Goal: Task Accomplishment & Management: Complete application form

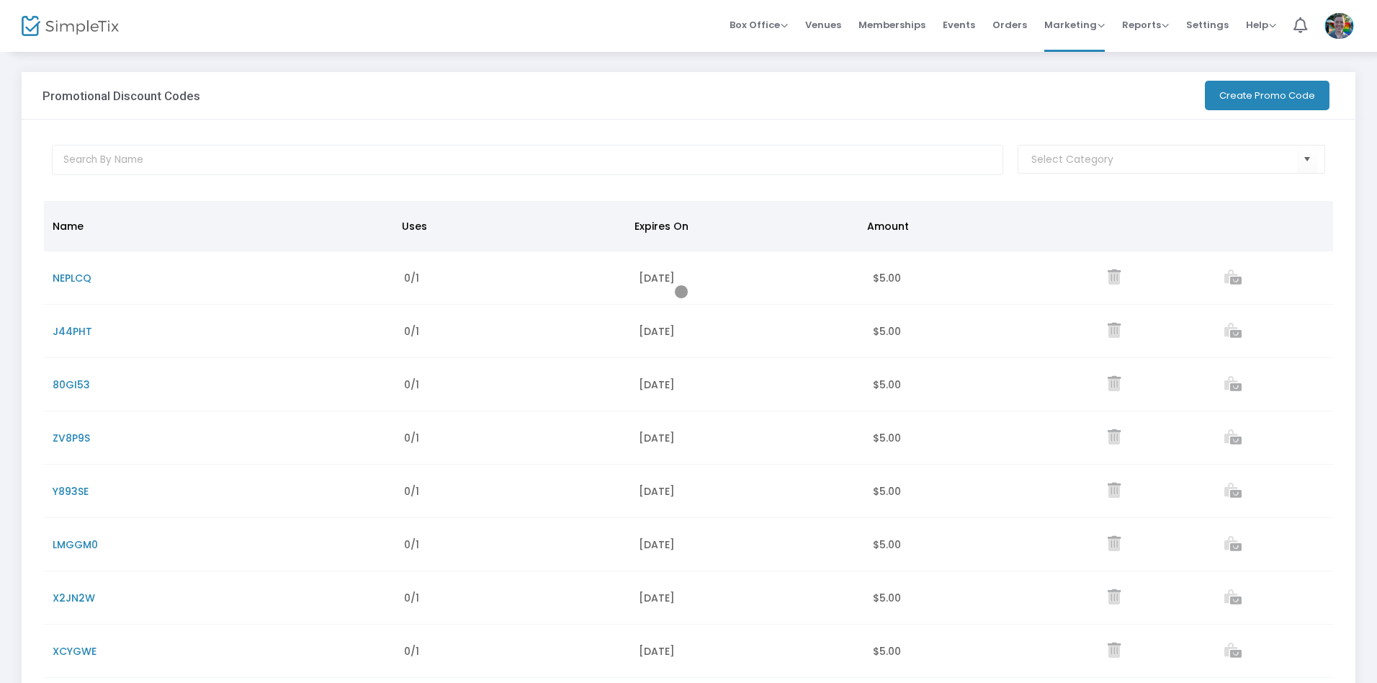
click at [1265, 95] on button "Create Promo Code" at bounding box center [1267, 96] width 125 height 30
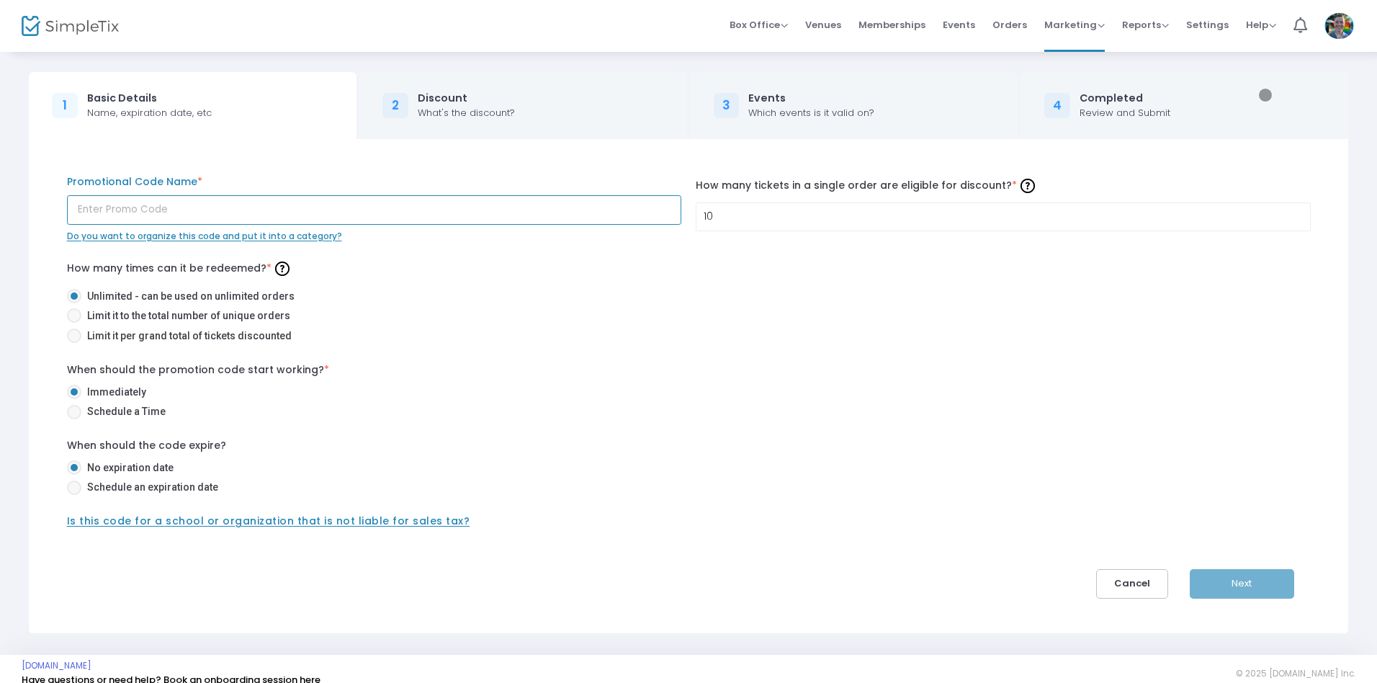
click at [374, 210] on input "text" at bounding box center [374, 210] width 615 height 30
type input "80w51w"
click at [73, 336] on span at bounding box center [73, 336] width 0 height 0
click at [73, 343] on input "Limit it per grand total of tickets discounted" at bounding box center [73, 343] width 1 height 1
radio input "true"
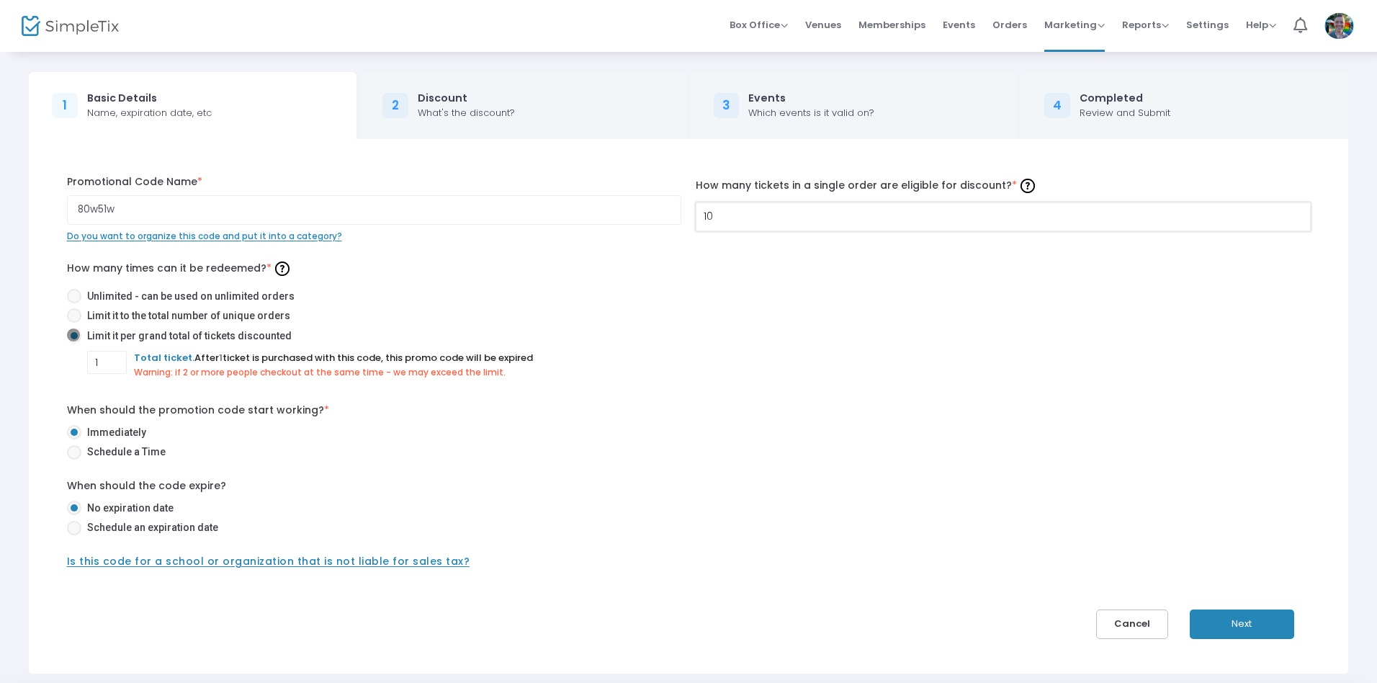
click at [1002, 216] on input "10" at bounding box center [1002, 216] width 613 height 27
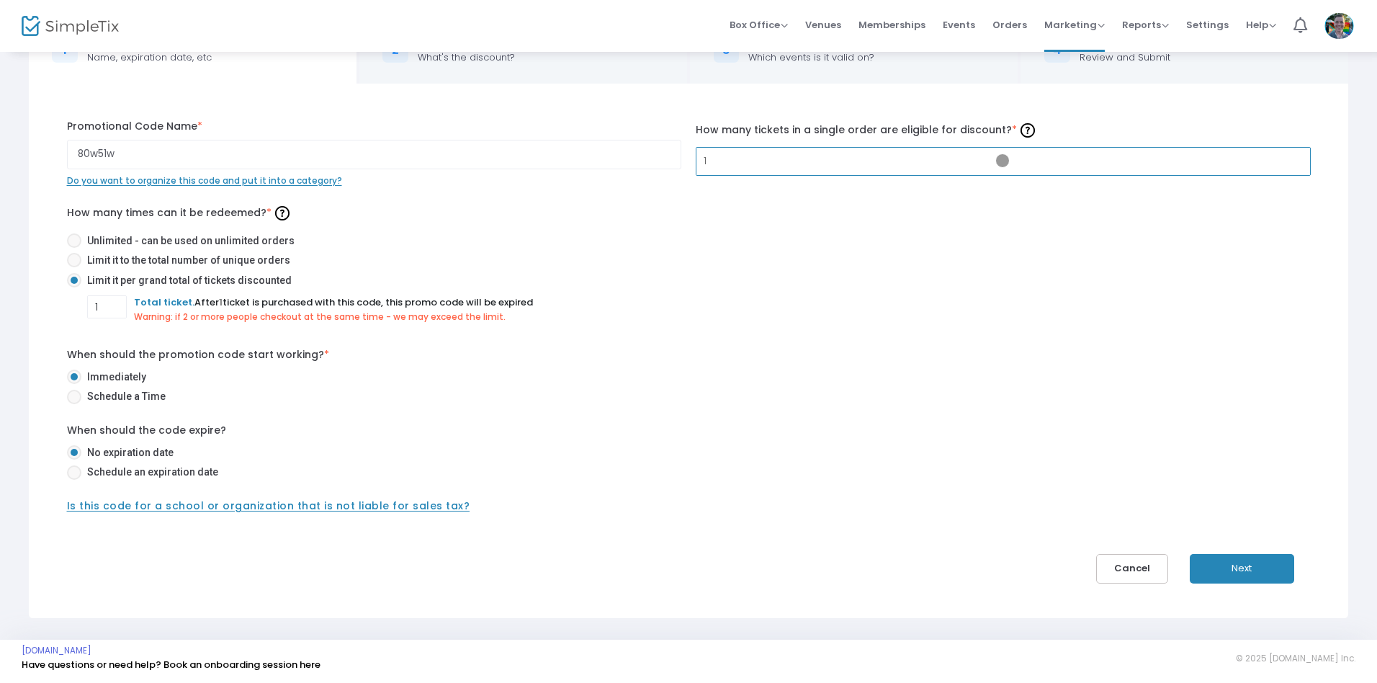
type input "1"
click at [73, 472] on span at bounding box center [73, 472] width 0 height 0
click at [73, 480] on input "Schedule an expiration date" at bounding box center [73, 480] width 1 height 1
radio input "true"
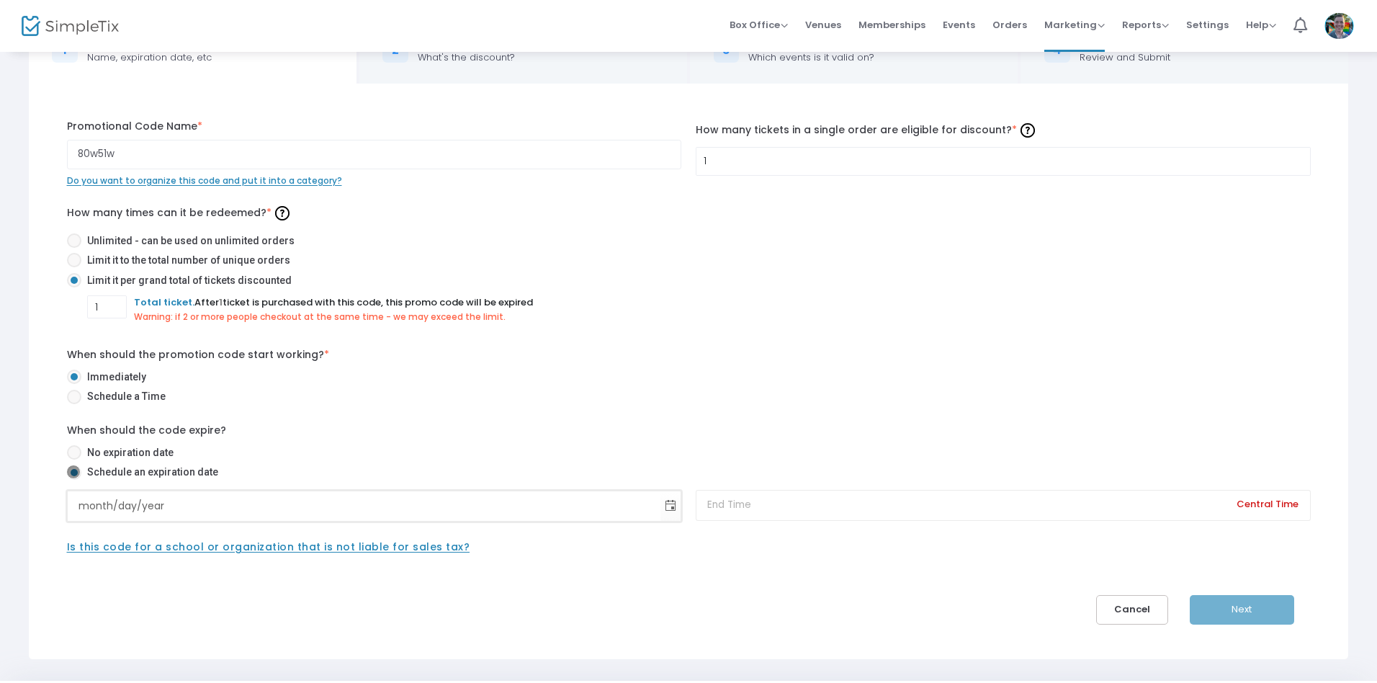
click at [364, 505] on input "month/day/year" at bounding box center [364, 506] width 593 height 30
type input "[DATE]"
click at [1002, 505] on input at bounding box center [1003, 505] width 615 height 31
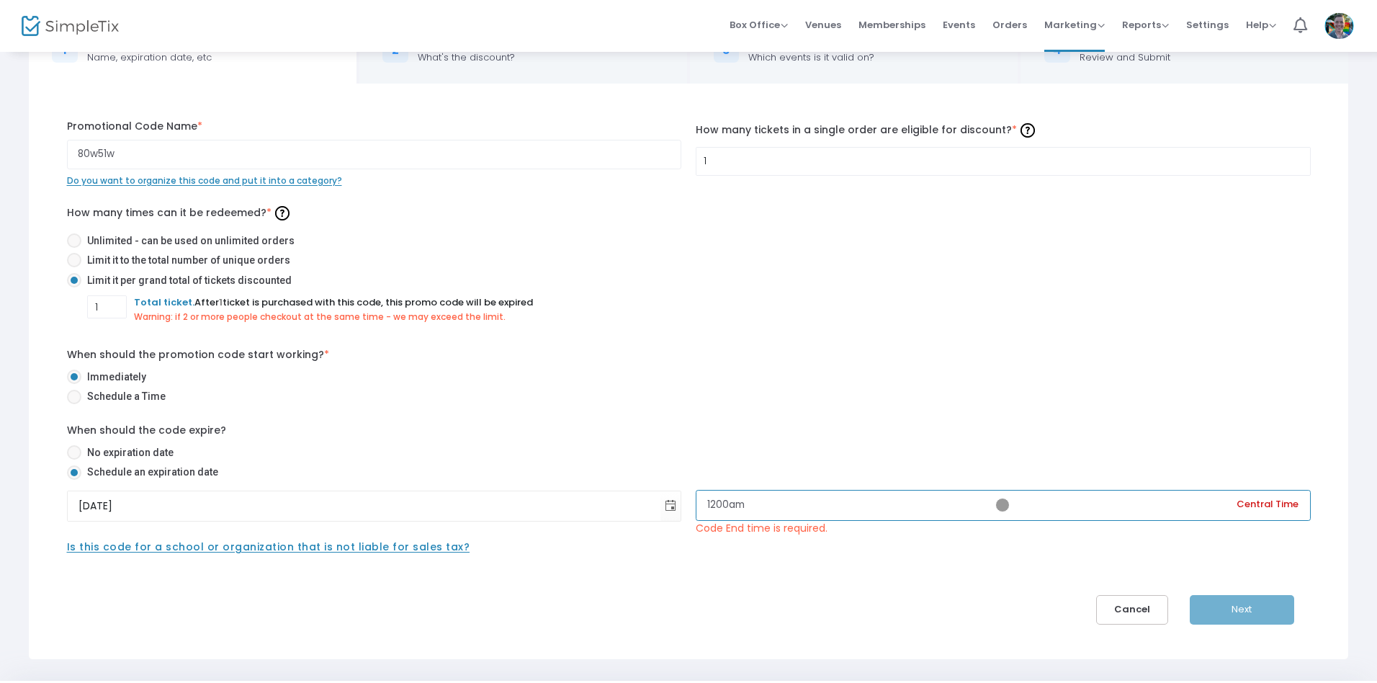
scroll to position [85, 0]
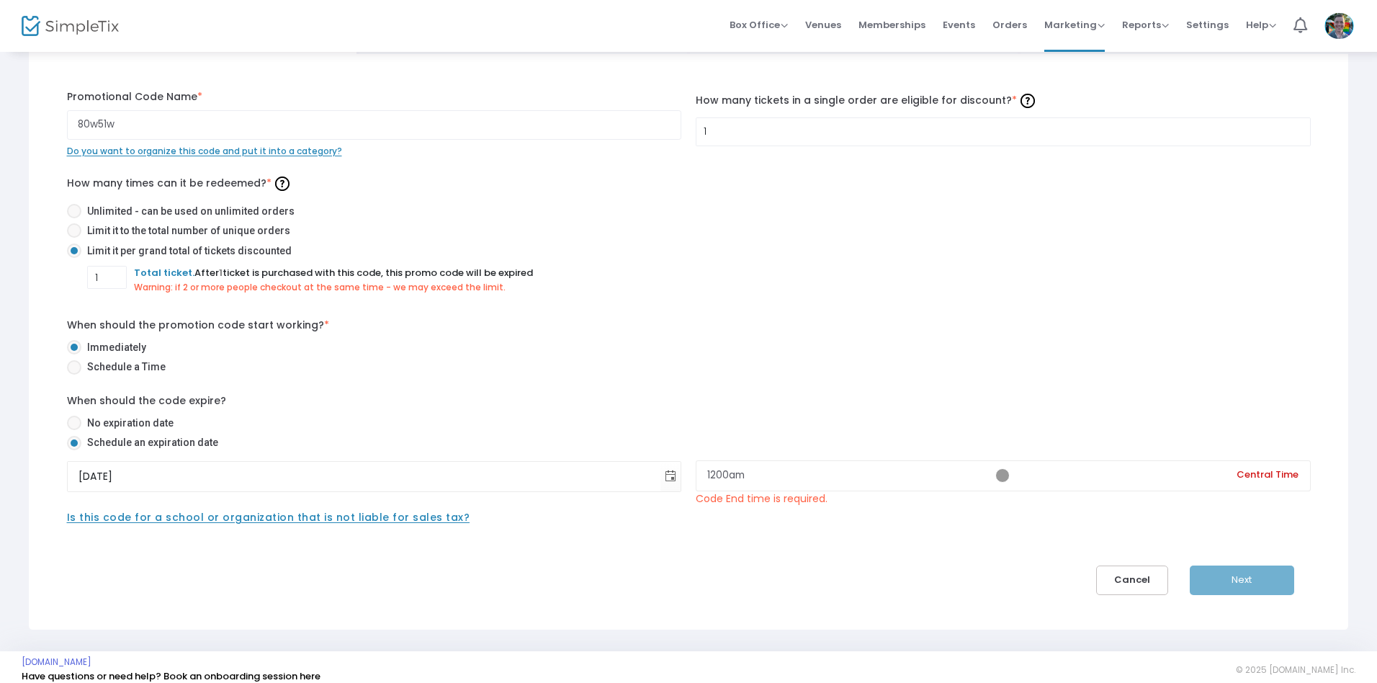
type input "12:00 AM"
click at [688, 341] on label "Immediately" at bounding box center [683, 347] width 1232 height 15
click at [74, 354] on input "Immediately" at bounding box center [73, 354] width 1 height 1
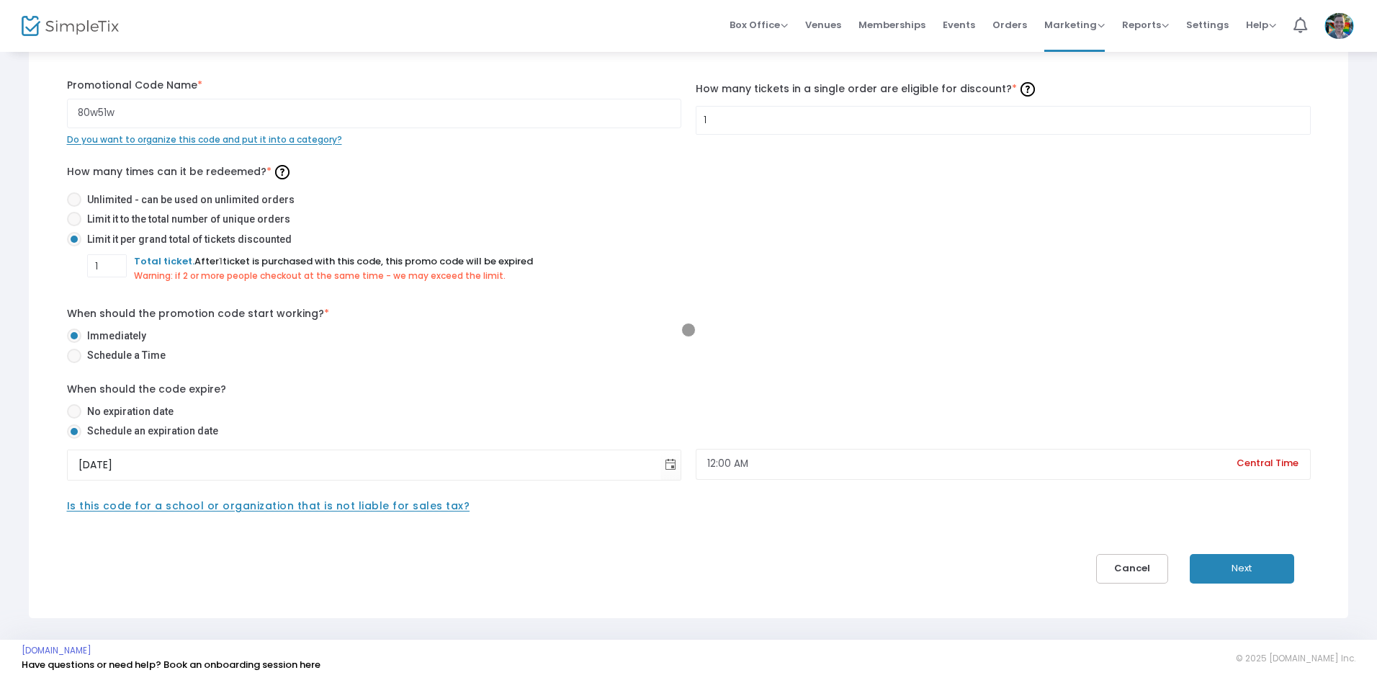
click at [1241, 568] on button "Next" at bounding box center [1241, 569] width 104 height 30
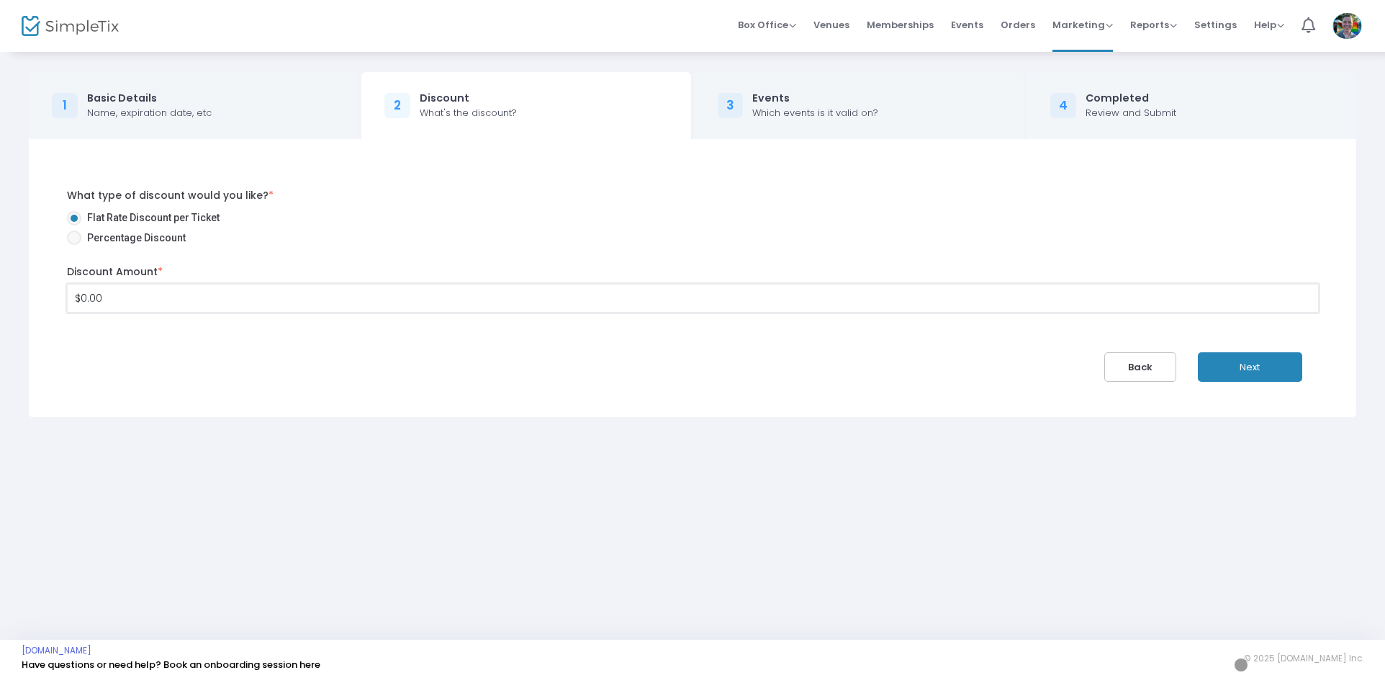
click at [693, 298] on input "$0.00" at bounding box center [693, 297] width 1251 height 27
type input "0"
type input "5"
click at [1250, 366] on button "Next" at bounding box center [1250, 367] width 104 height 30
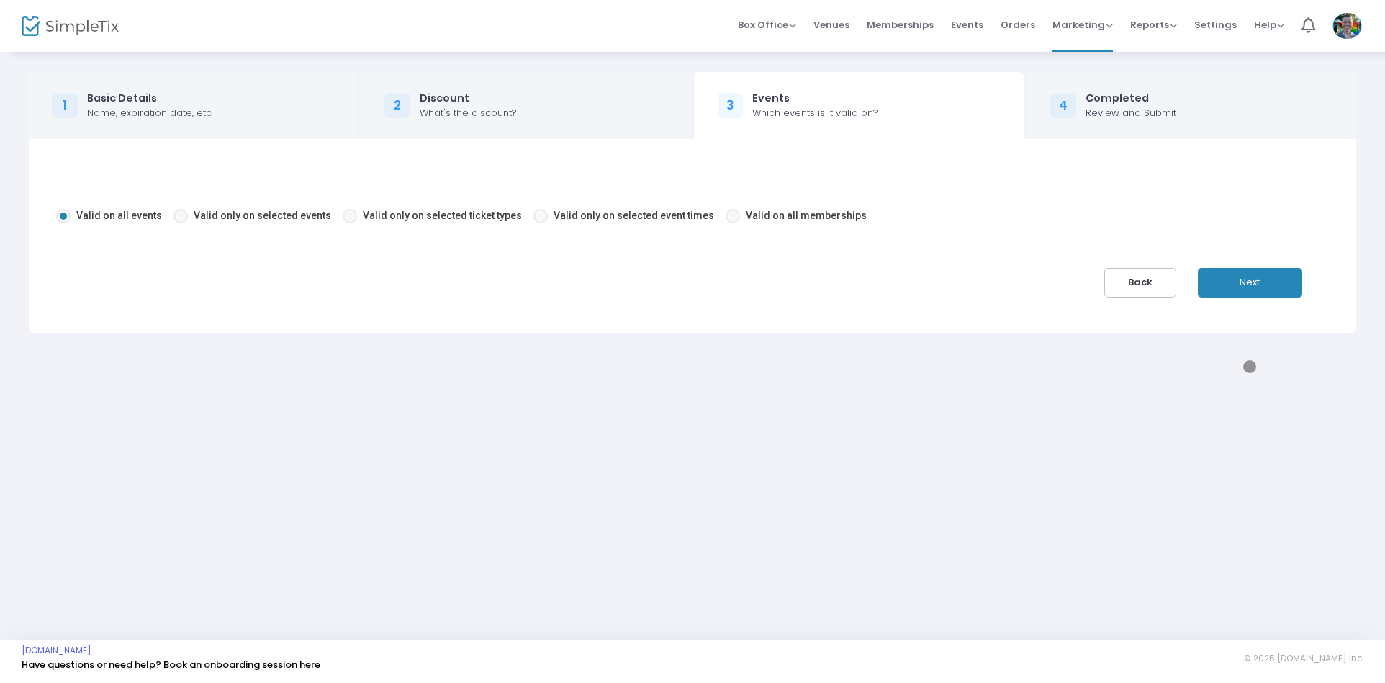
click at [1250, 282] on button "Next" at bounding box center [1250, 283] width 104 height 30
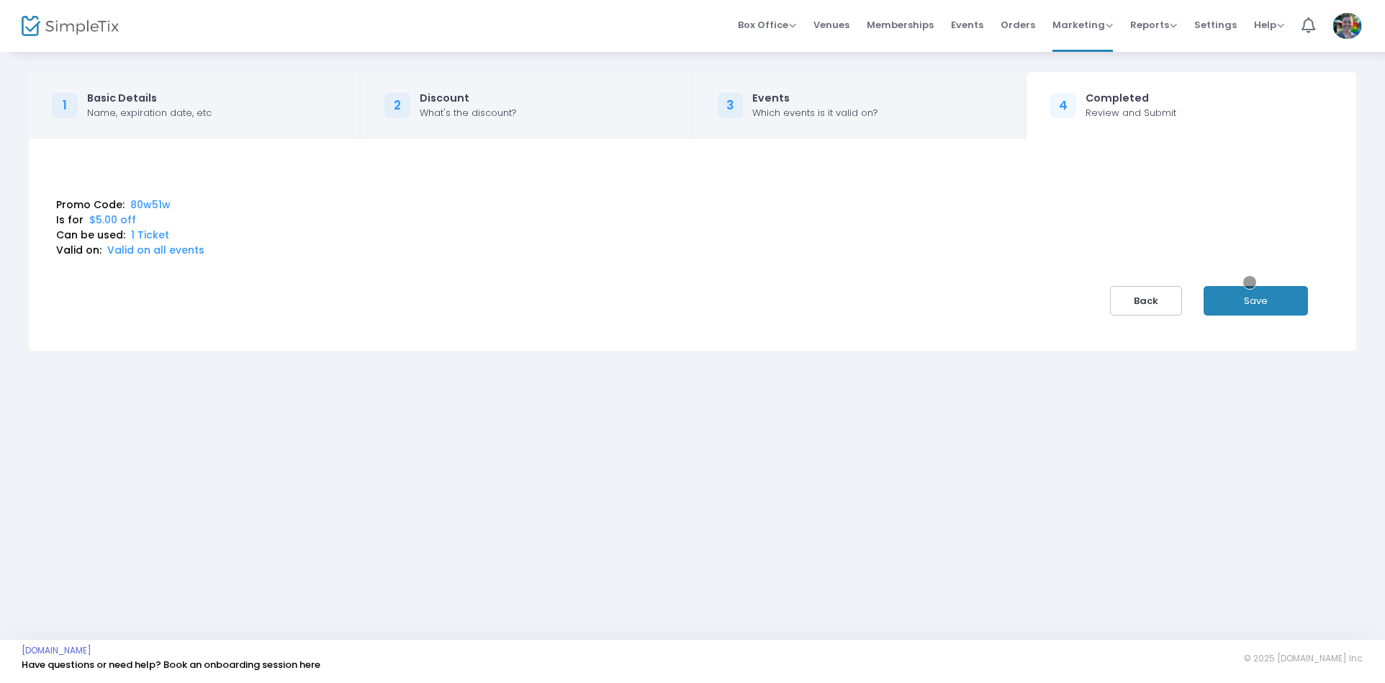
click at [1256, 300] on button "Save" at bounding box center [1256, 301] width 104 height 30
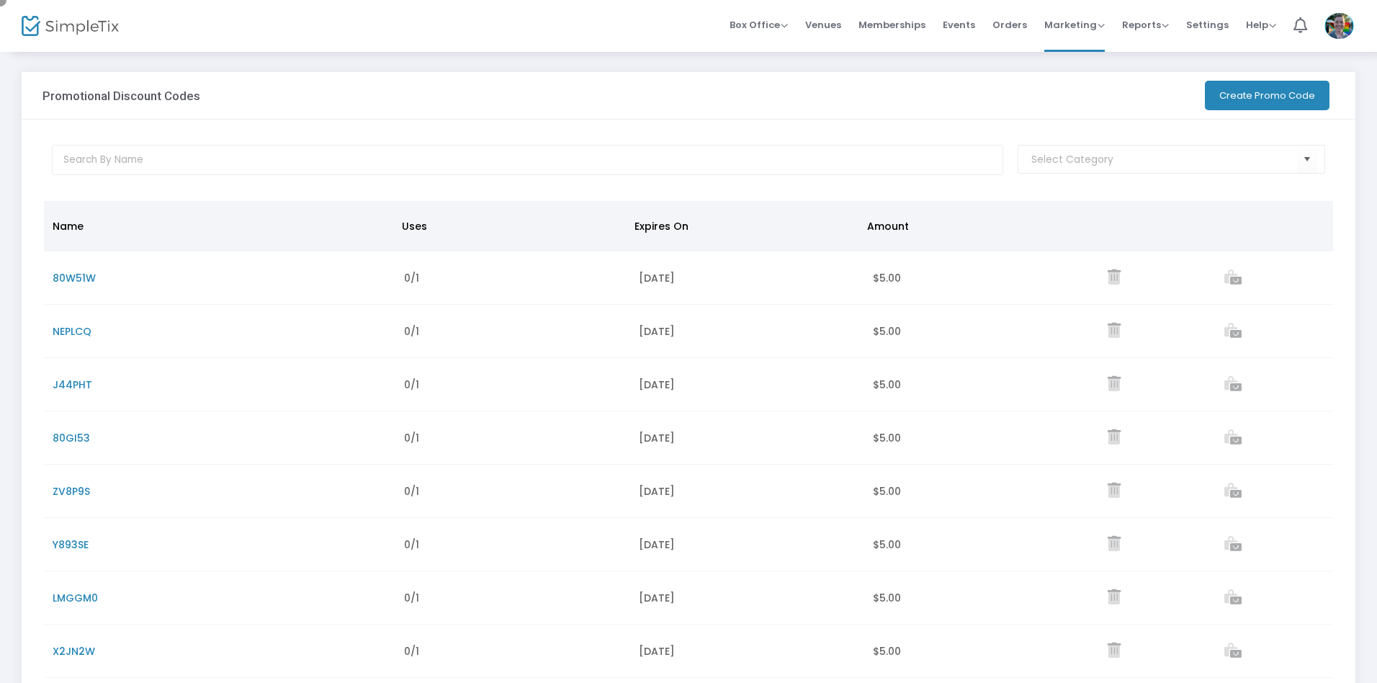
click at [1265, 95] on button "Create Promo Code" at bounding box center [1267, 96] width 125 height 30
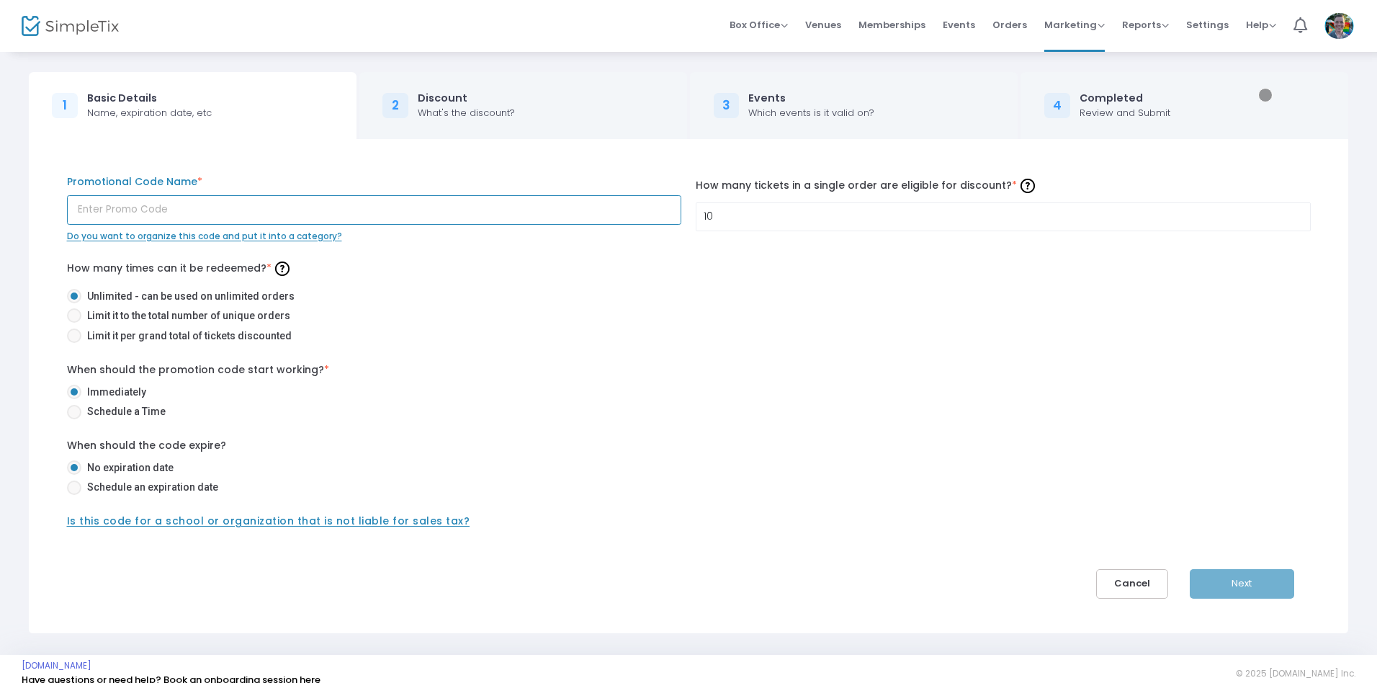
click at [374, 210] on input "text" at bounding box center [374, 210] width 615 height 30
type input "0tfcru"
click at [73, 336] on span at bounding box center [73, 336] width 0 height 0
click at [73, 343] on input "Limit it per grand total of tickets discounted" at bounding box center [73, 343] width 1 height 1
radio input "true"
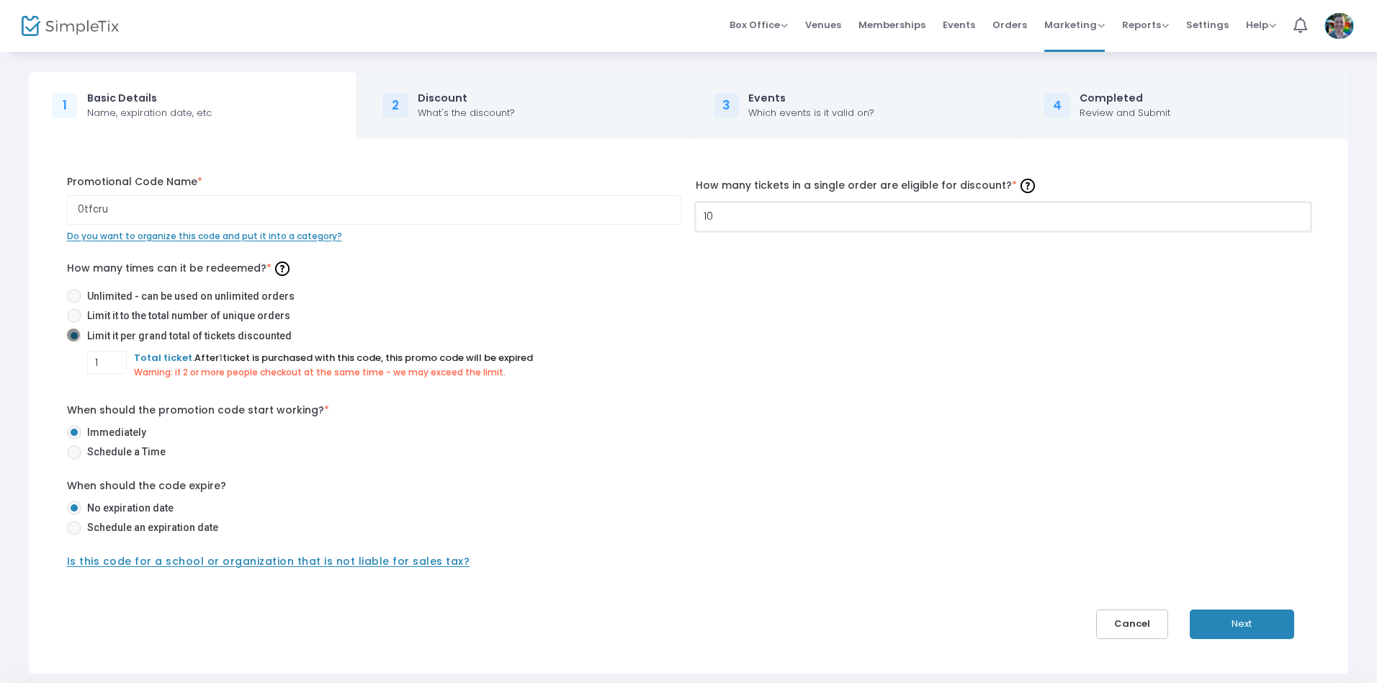
click at [1002, 216] on input "10" at bounding box center [1002, 216] width 613 height 27
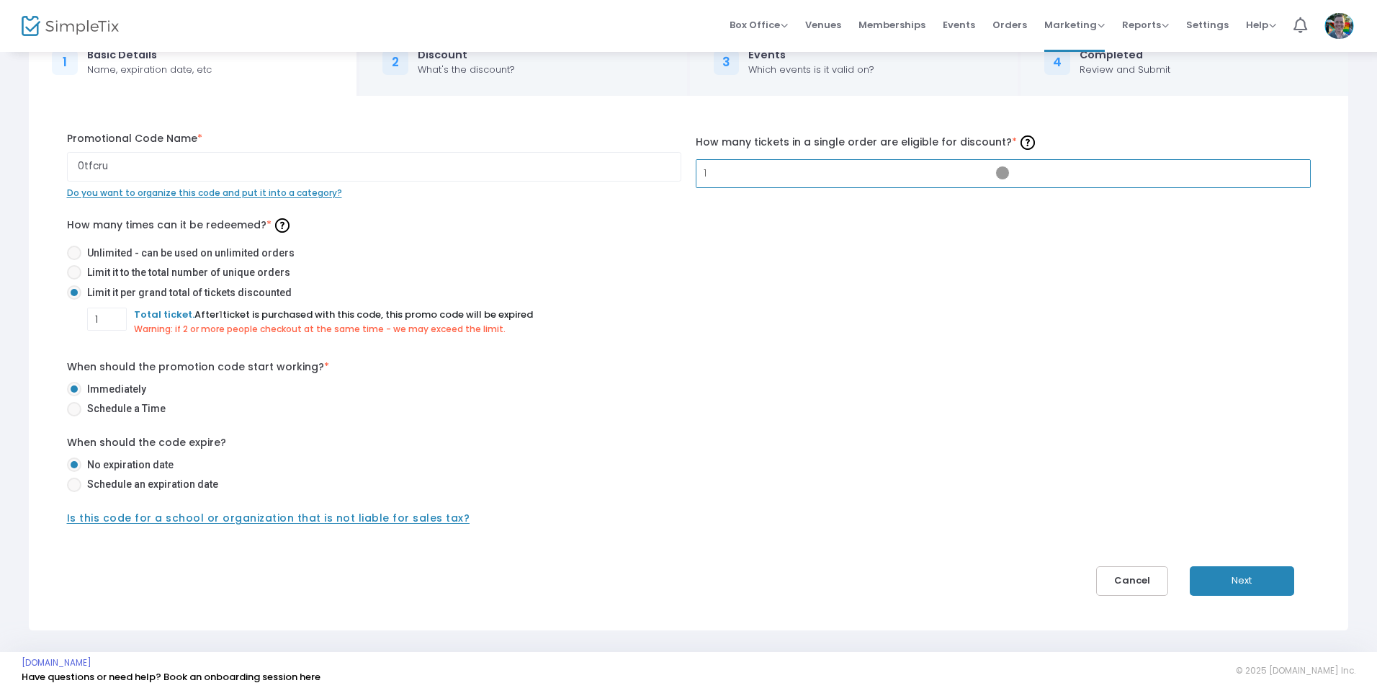
scroll to position [55, 0]
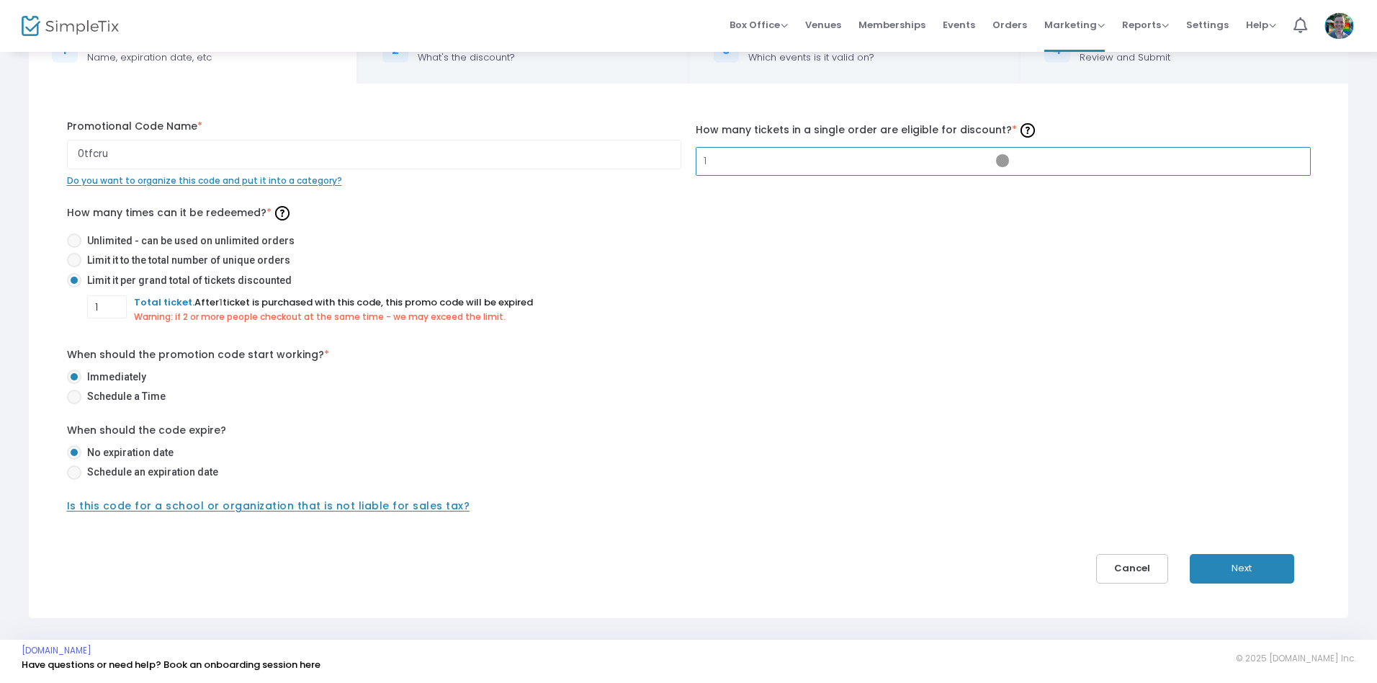
type input "1"
click at [73, 472] on span at bounding box center [73, 472] width 0 height 0
click at [73, 480] on input "Schedule an expiration date" at bounding box center [73, 480] width 1 height 1
radio input "true"
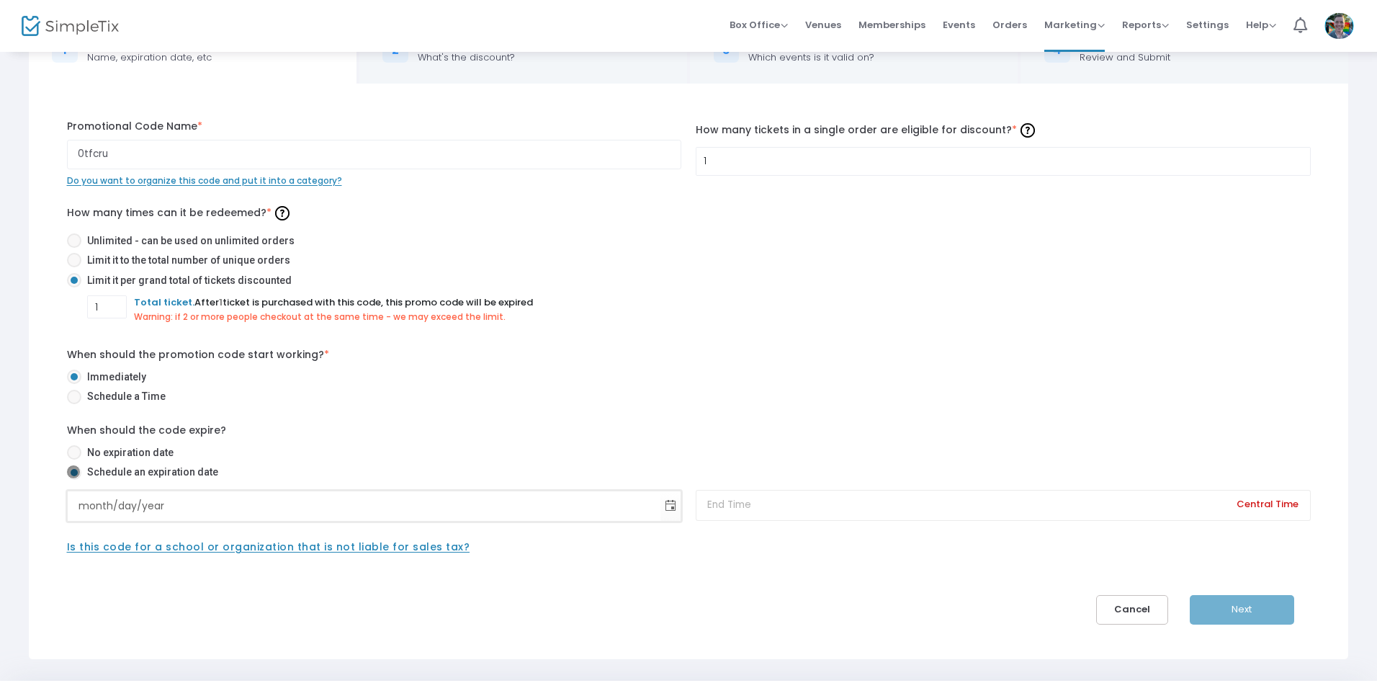
click at [364, 505] on input "month/day/year" at bounding box center [364, 506] width 593 height 30
type input "[DATE]"
click at [1002, 505] on input at bounding box center [1003, 505] width 615 height 31
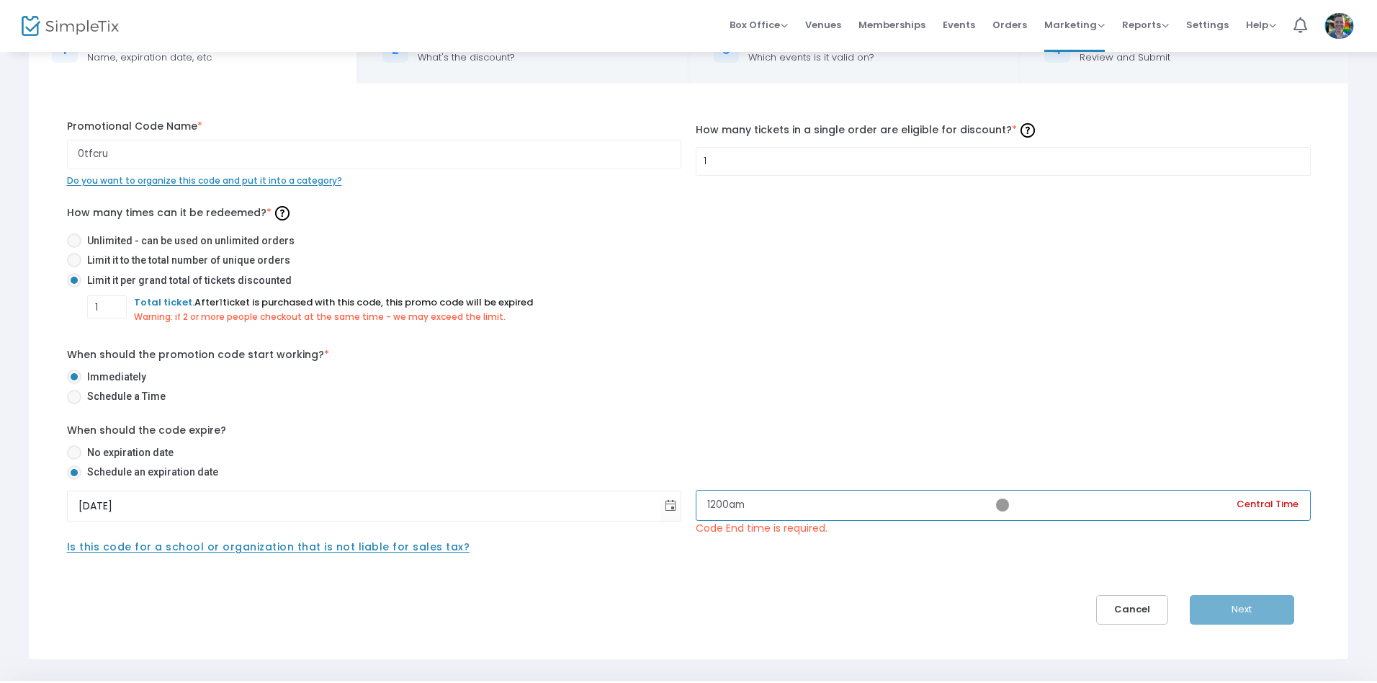
scroll to position [85, 0]
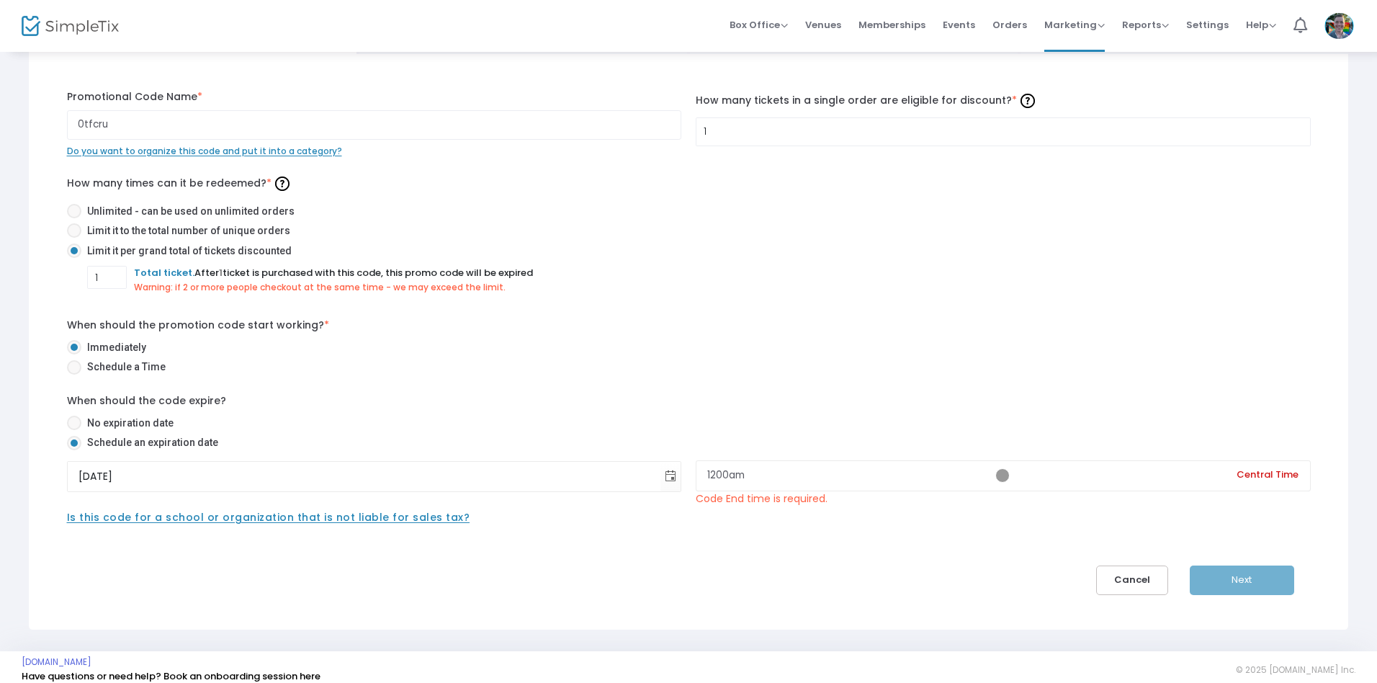
click at [688, 341] on label "Immediately" at bounding box center [683, 347] width 1232 height 15
click at [74, 354] on input "Immediately" at bounding box center [73, 354] width 1 height 1
type input "12:00 AM"
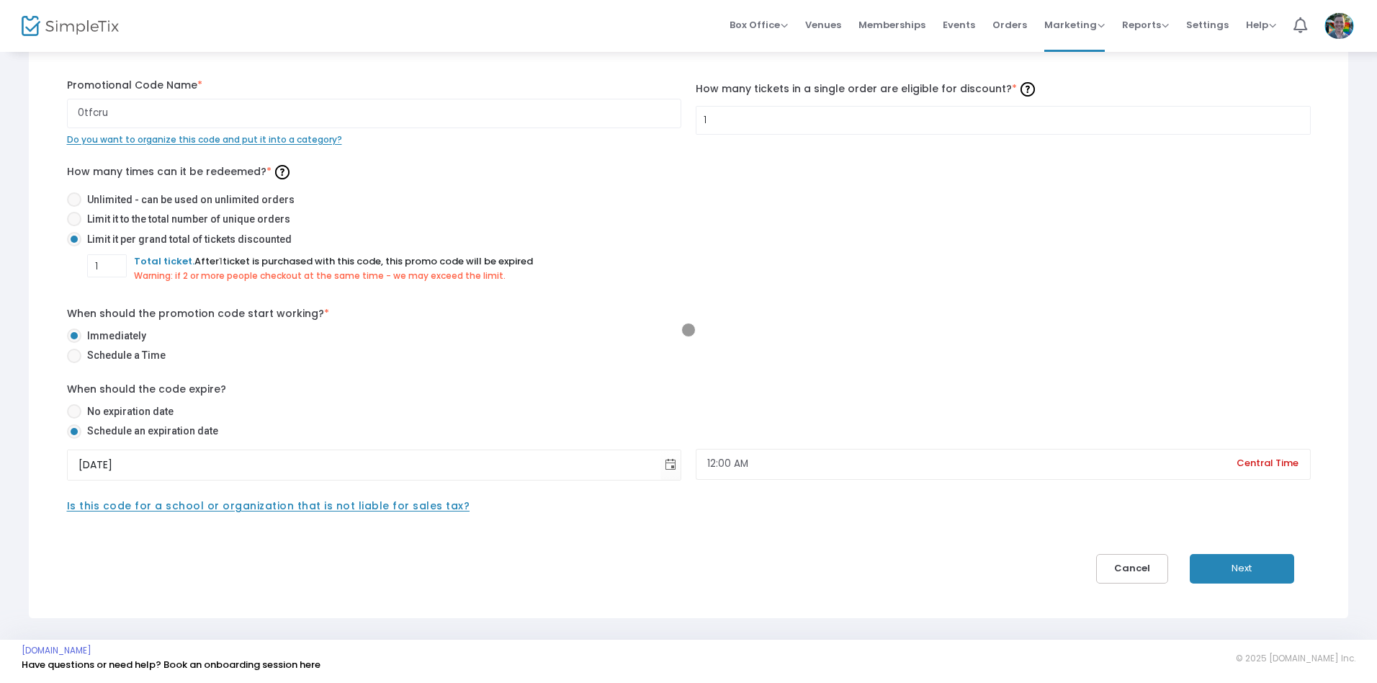
click at [1241, 568] on button "Next" at bounding box center [1241, 569] width 104 height 30
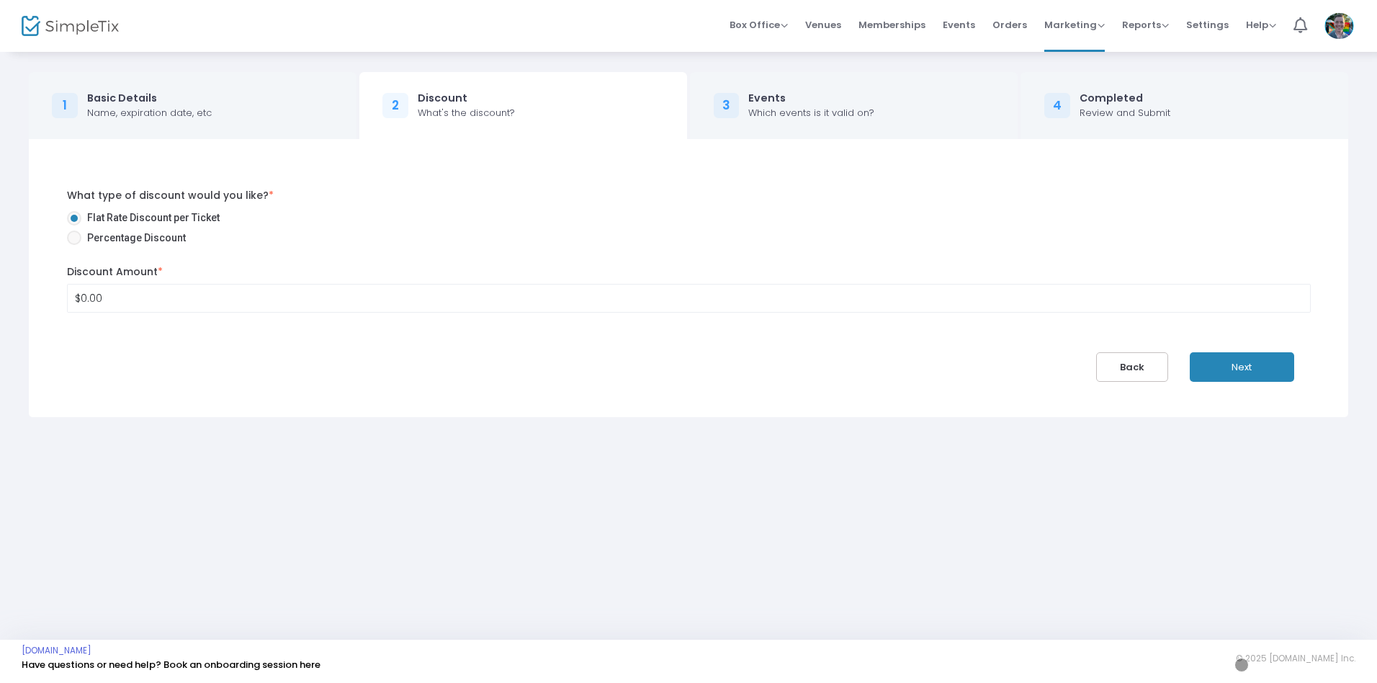
scroll to position [0, 0]
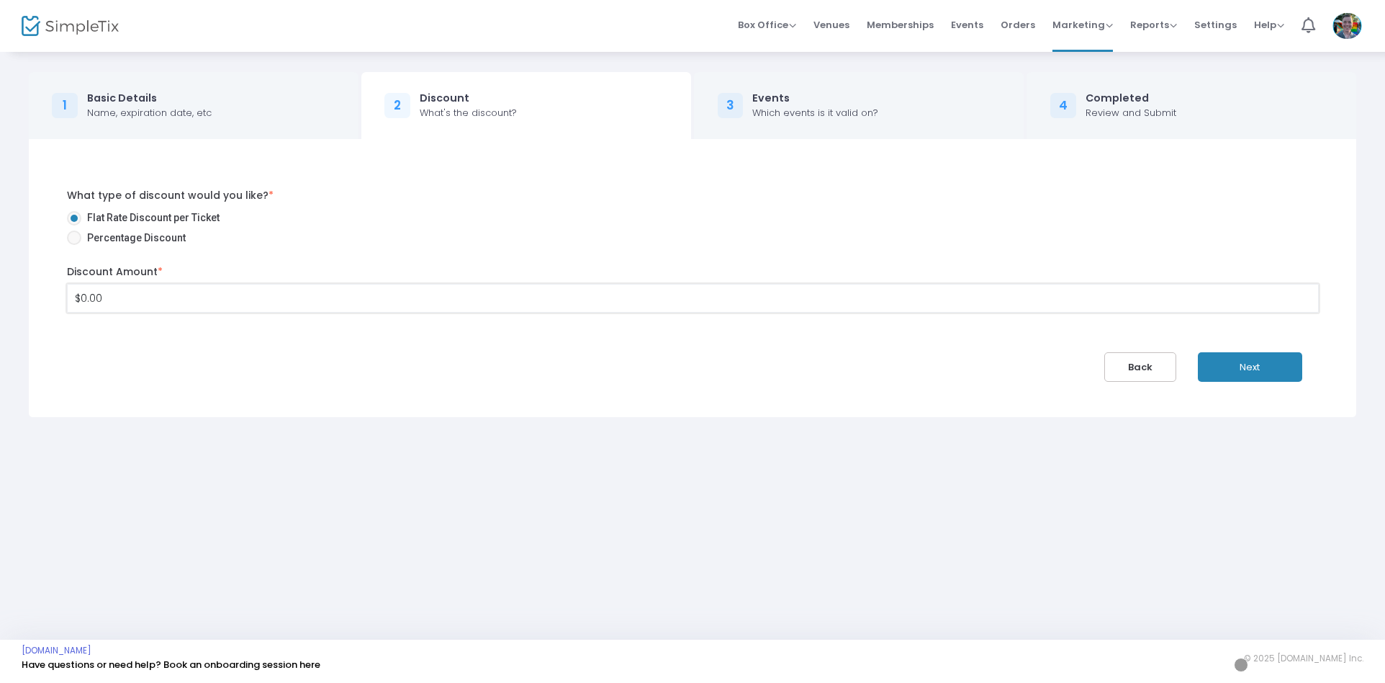
click at [693, 298] on input "$0.00" at bounding box center [693, 297] width 1251 height 27
type input "0"
type input "5"
click at [1250, 366] on button "Next" at bounding box center [1250, 367] width 104 height 30
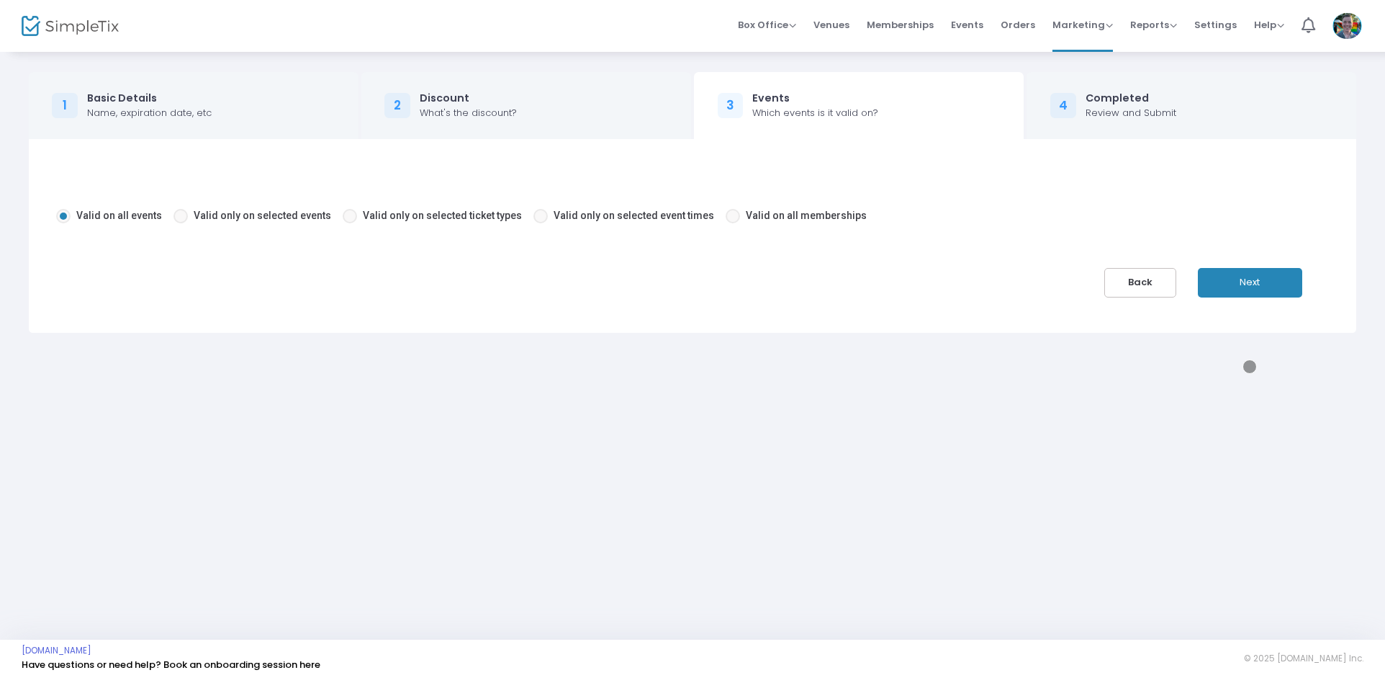
click at [1250, 282] on button "Next" at bounding box center [1250, 283] width 104 height 30
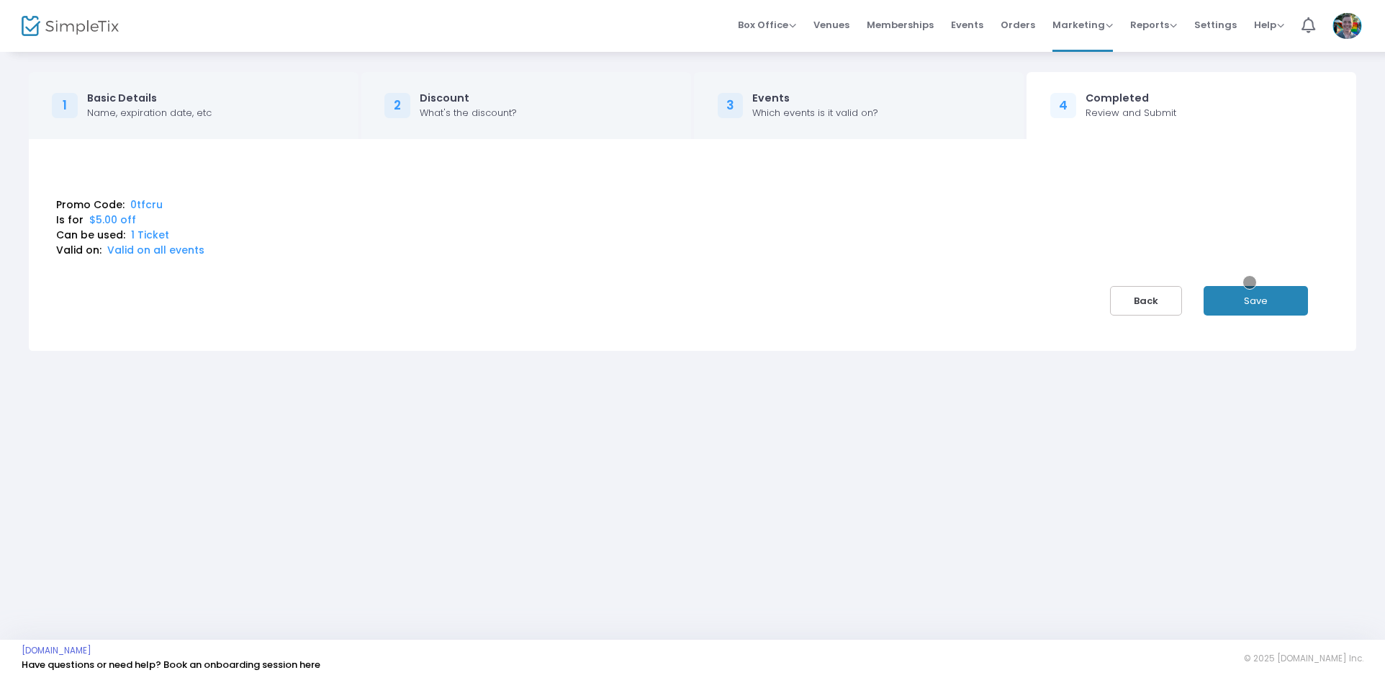
click at [1256, 300] on button "Save" at bounding box center [1256, 301] width 104 height 30
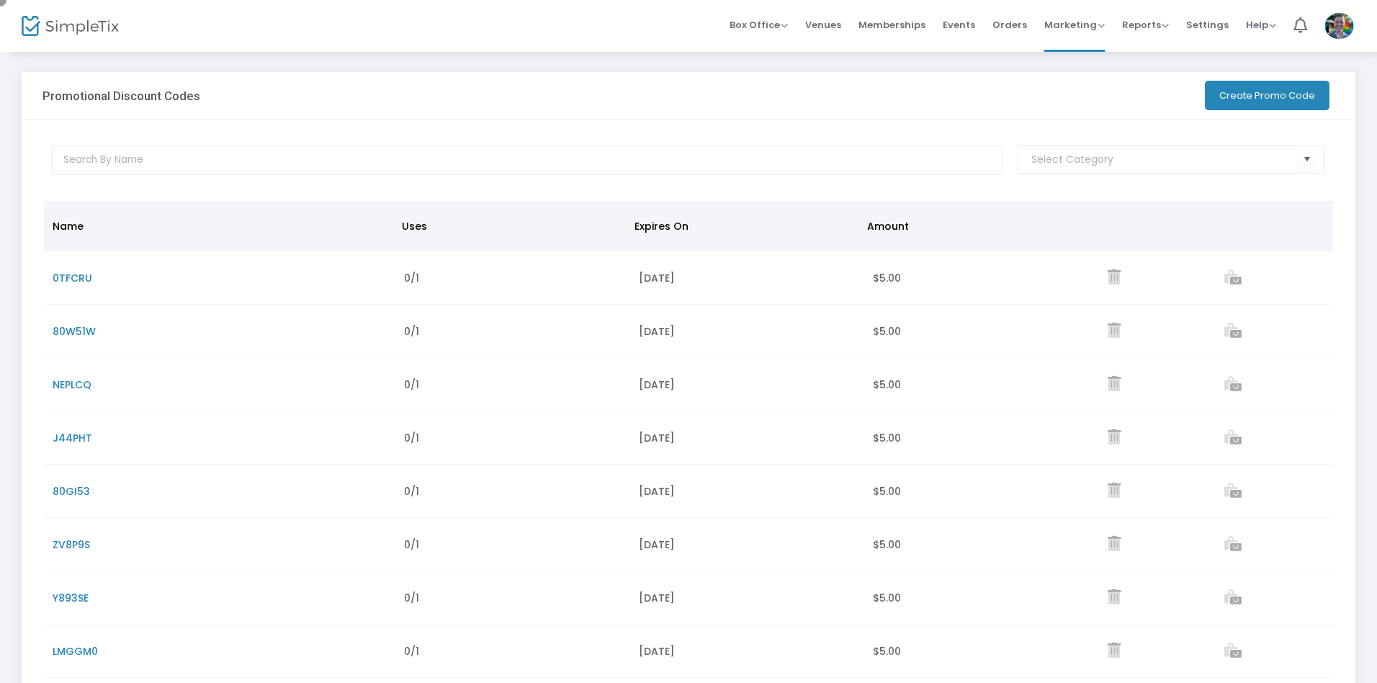
click at [1265, 95] on button "Create Promo Code" at bounding box center [1267, 96] width 125 height 30
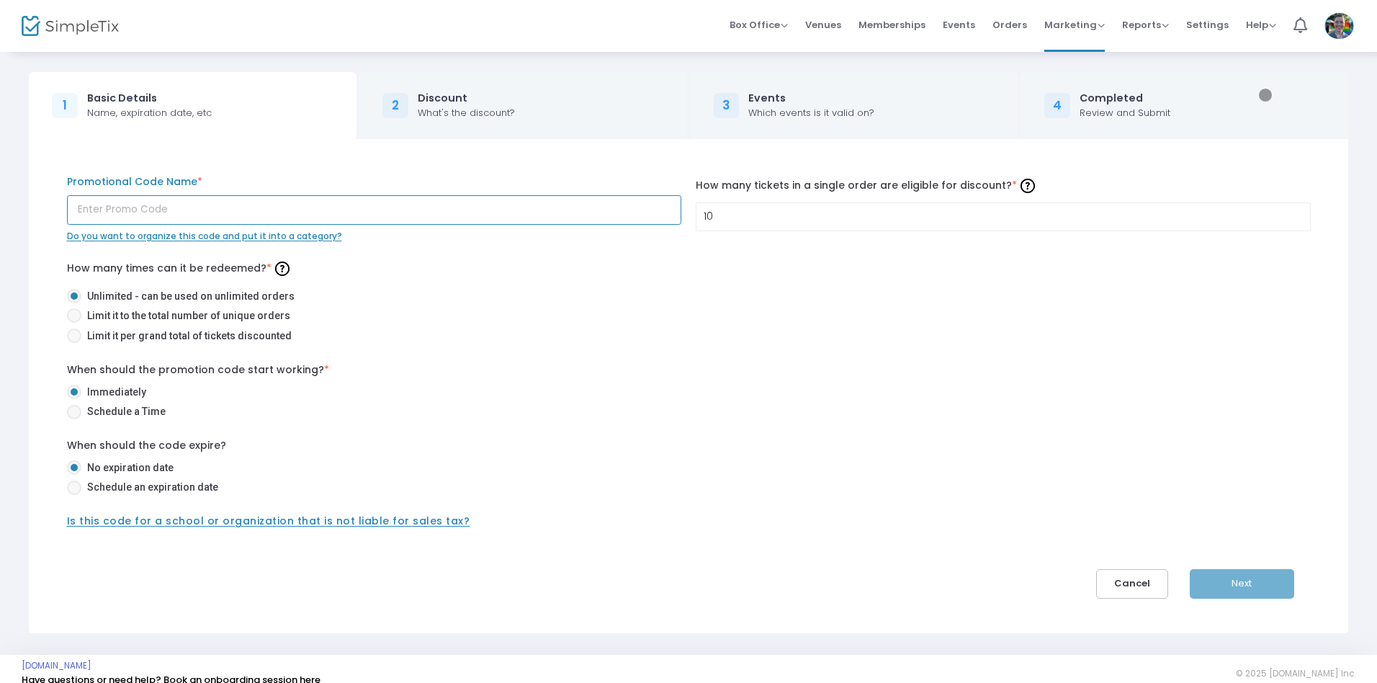
click at [374, 210] on input "text" at bounding box center [374, 210] width 615 height 30
type input "y7l3za"
click at [73, 336] on span at bounding box center [73, 336] width 0 height 0
click at [73, 343] on input "Limit it per grand total of tickets discounted" at bounding box center [73, 343] width 1 height 1
radio input "true"
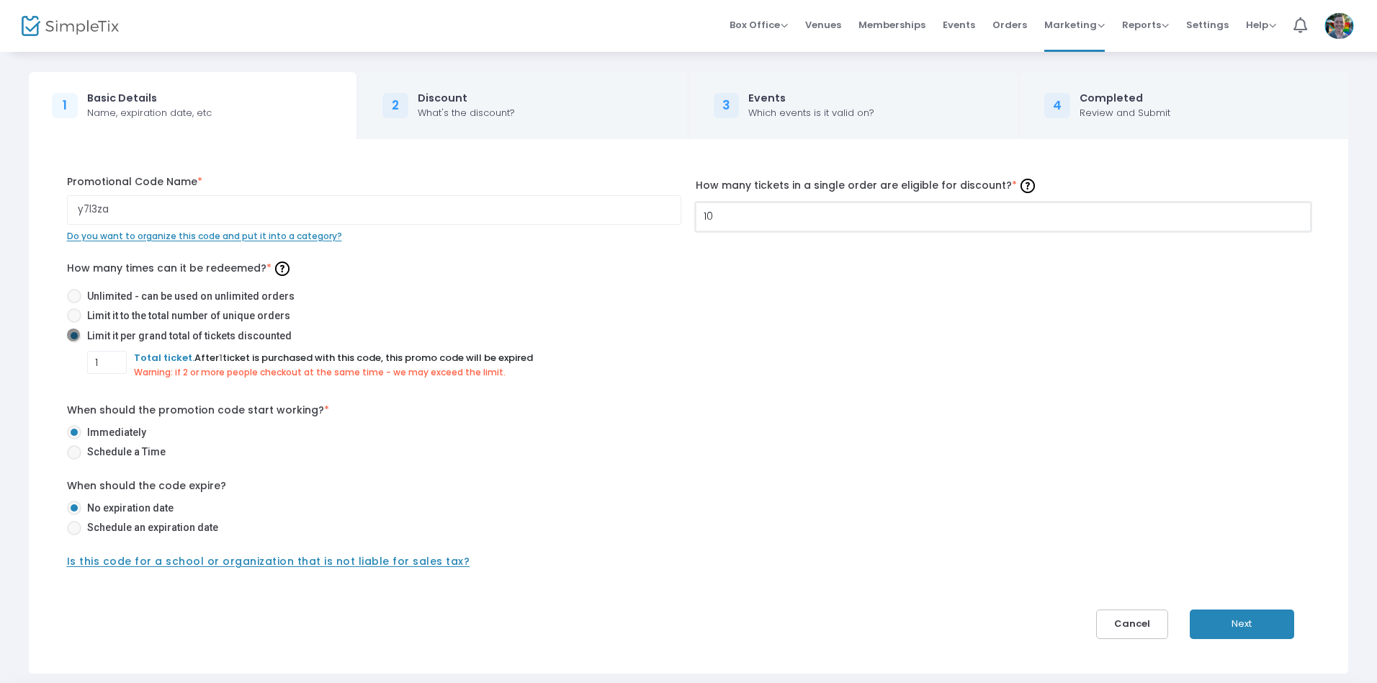
click at [1002, 216] on input "10" at bounding box center [1002, 216] width 613 height 27
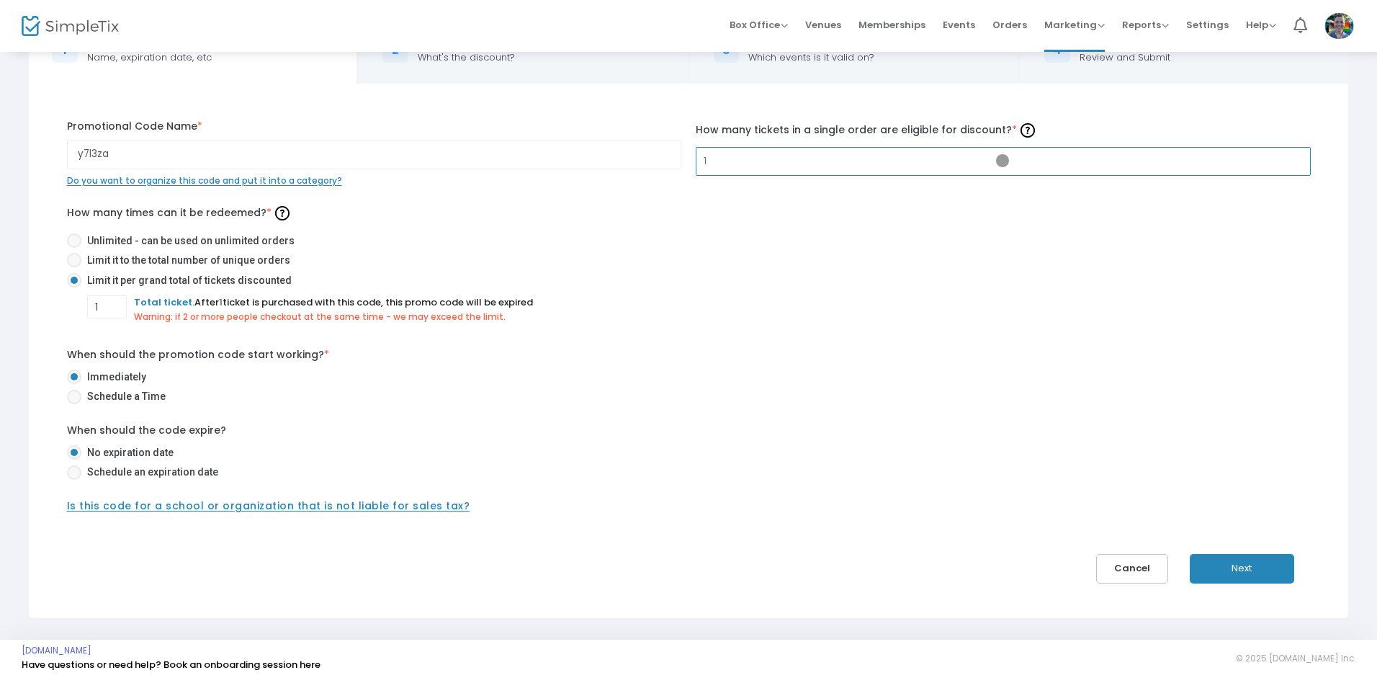
type input "1"
click at [73, 472] on span at bounding box center [73, 472] width 0 height 0
click at [73, 480] on input "Schedule an expiration date" at bounding box center [73, 480] width 1 height 1
radio input "true"
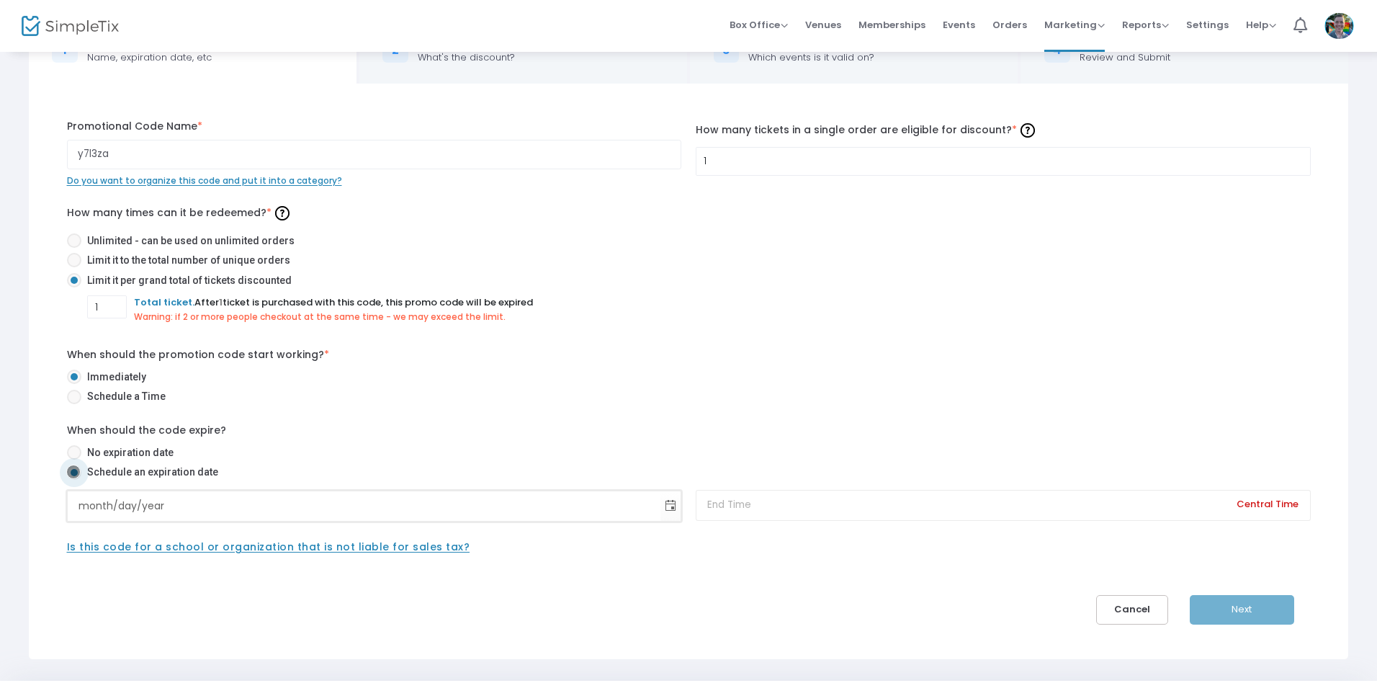
click at [364, 505] on input "month/day/year" at bounding box center [364, 506] width 593 height 30
type input "12/31/2025"
click at [1002, 505] on input at bounding box center [1003, 505] width 615 height 31
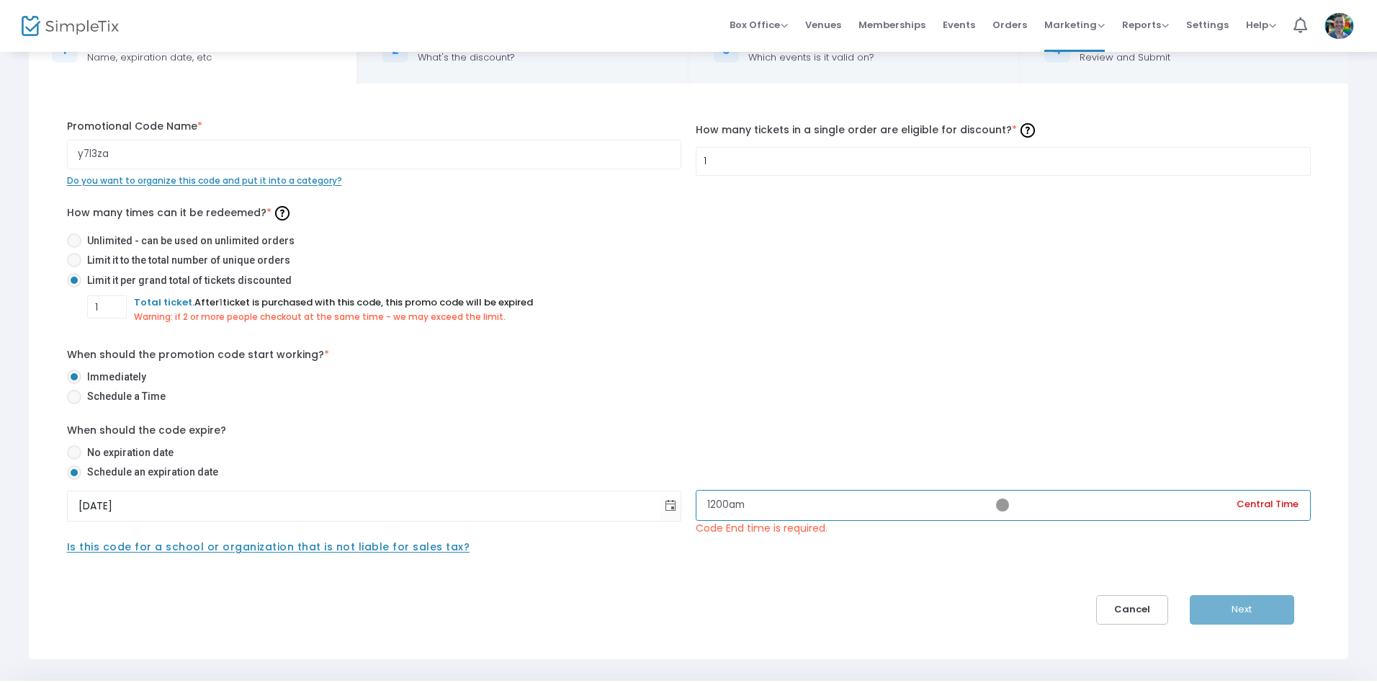
scroll to position [85, 0]
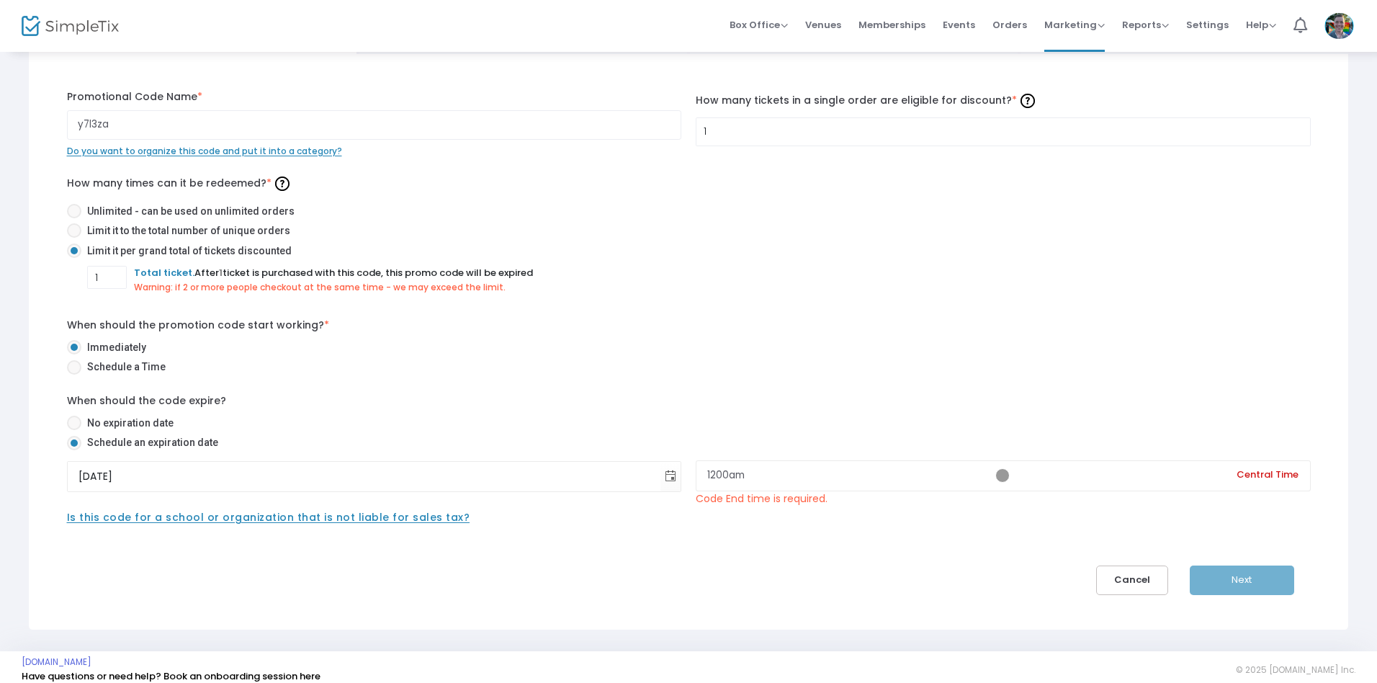
type input "12:00 AM"
click at [688, 341] on label "Immediately" at bounding box center [683, 347] width 1232 height 15
click at [74, 354] on input "Immediately" at bounding box center [73, 354] width 1 height 1
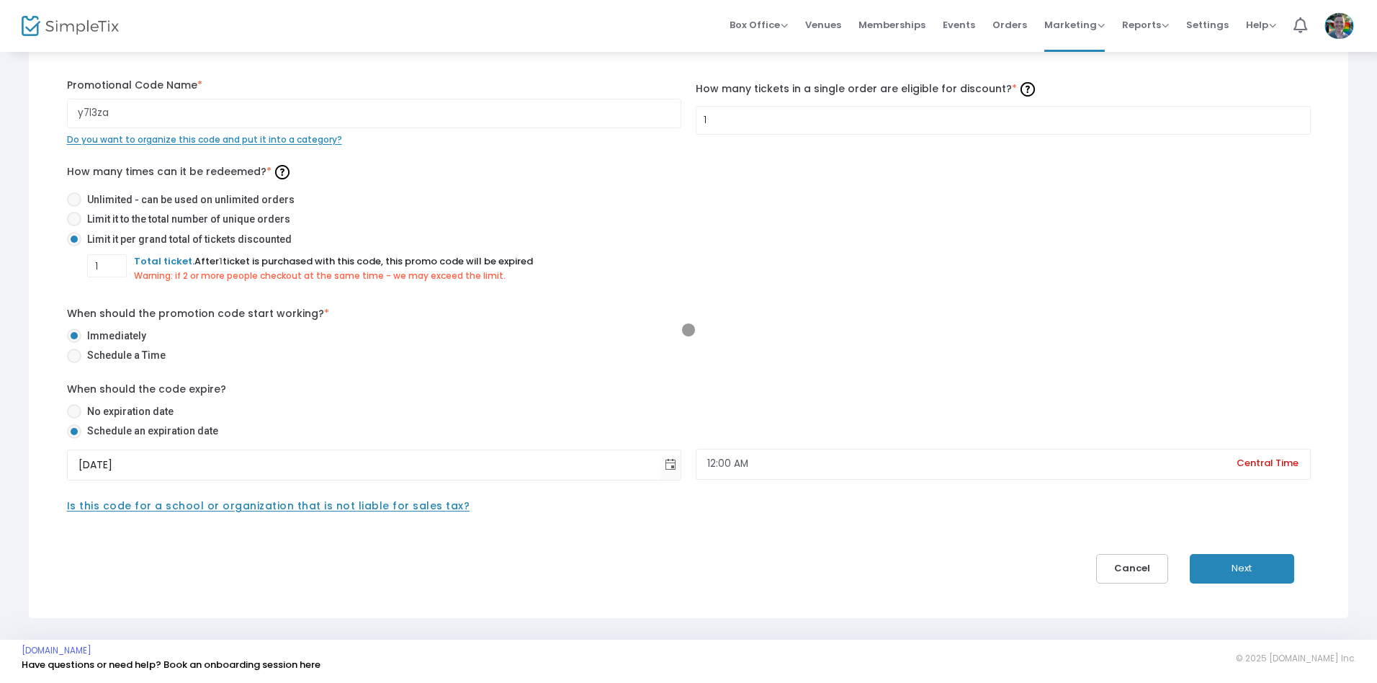
click at [1241, 568] on button "Next" at bounding box center [1241, 569] width 104 height 30
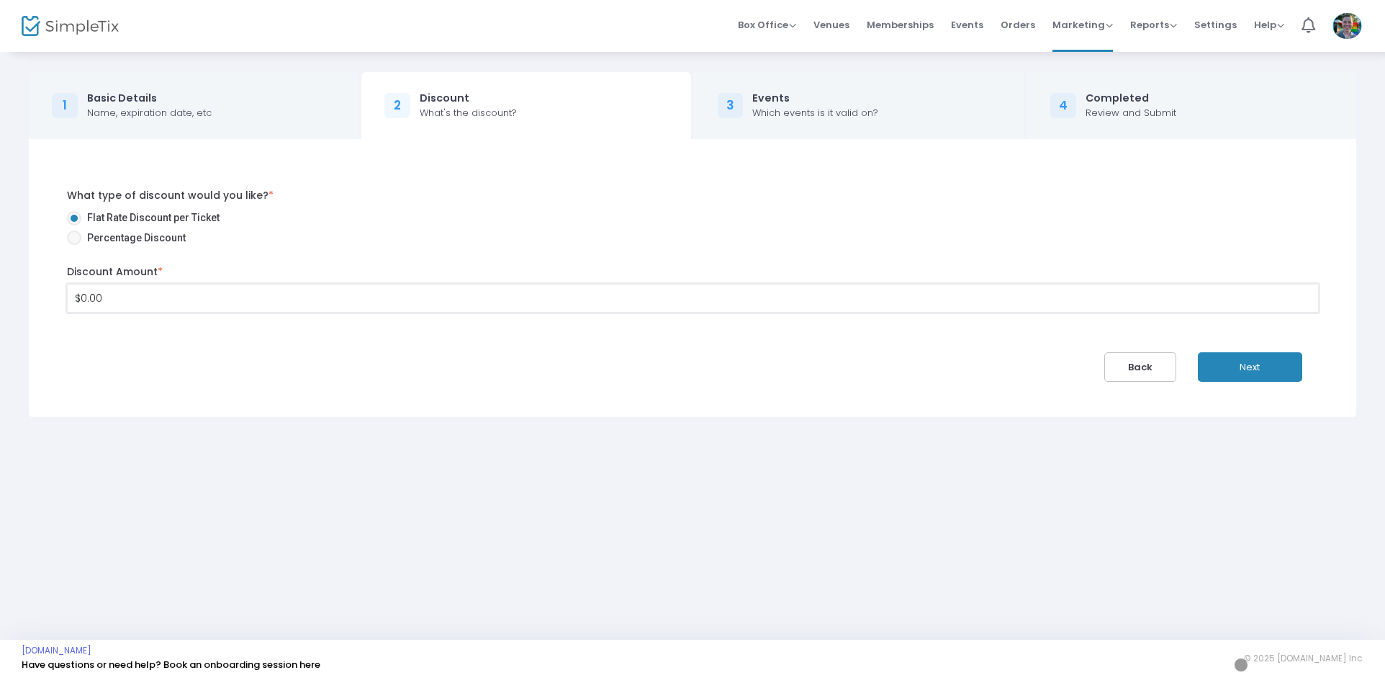
click at [693, 298] on input "$0.00" at bounding box center [693, 297] width 1251 height 27
type input "0"
type input "5"
click at [1250, 366] on button "Next" at bounding box center [1250, 367] width 104 height 30
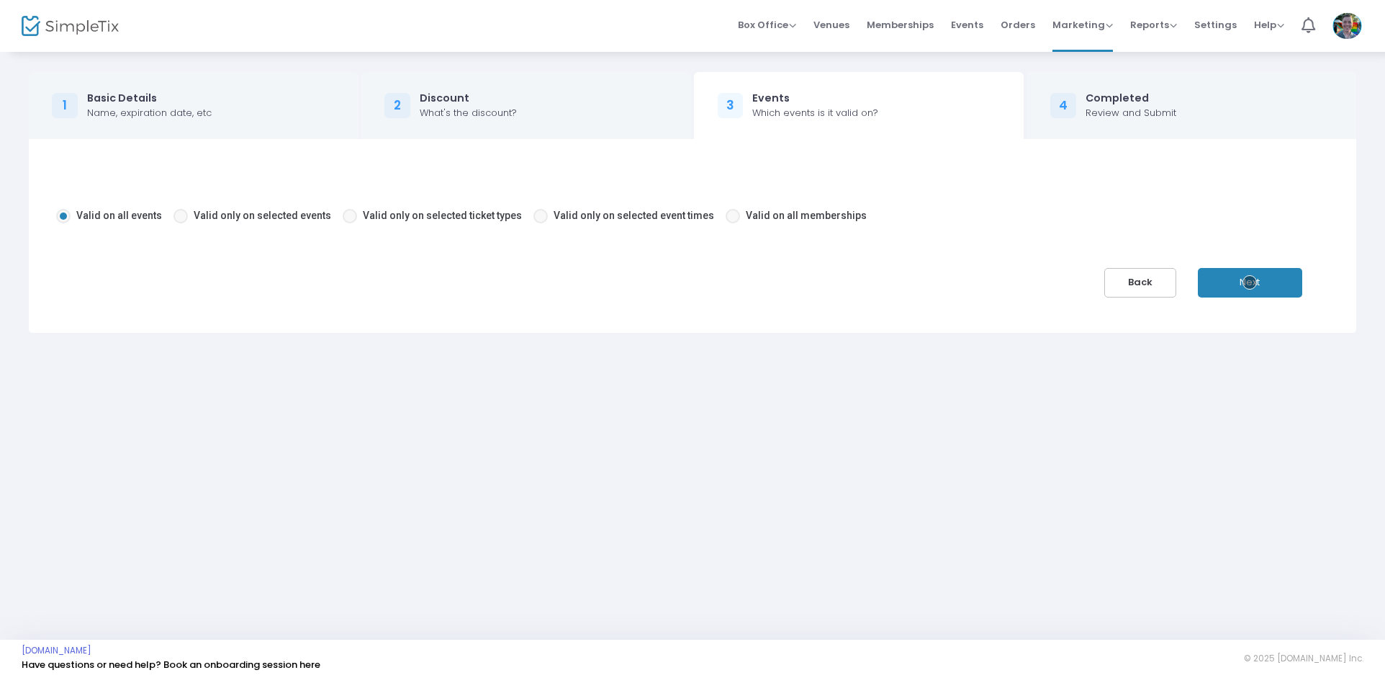
click at [1250, 282] on button "Next" at bounding box center [1250, 283] width 104 height 30
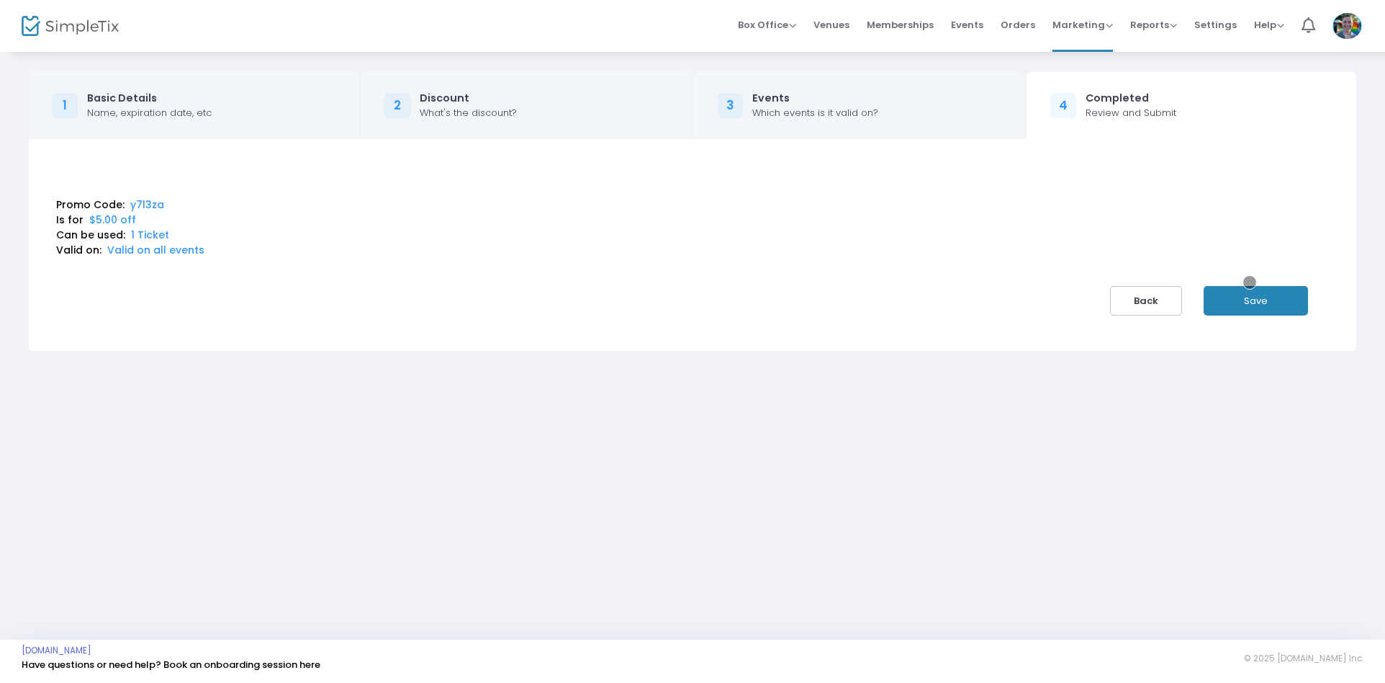
click at [1256, 300] on button "Save" at bounding box center [1256, 301] width 104 height 30
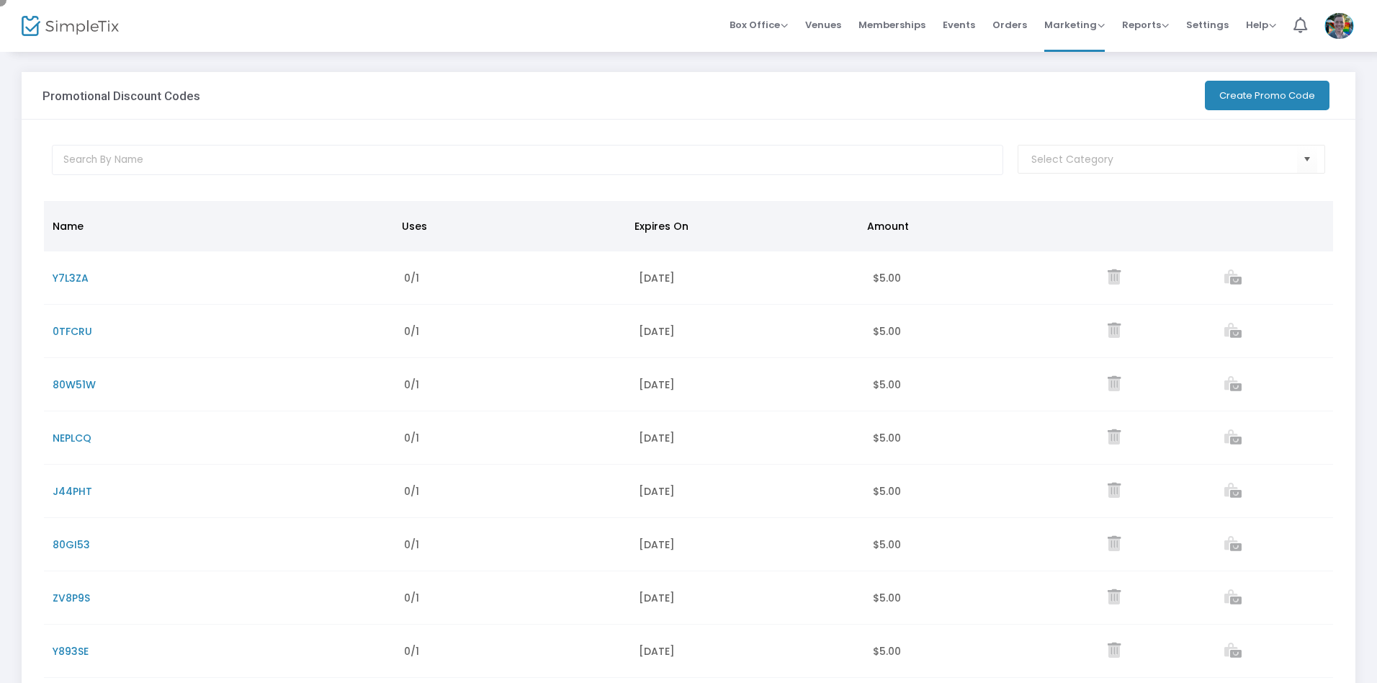
click at [1265, 95] on button "Create Promo Code" at bounding box center [1267, 96] width 125 height 30
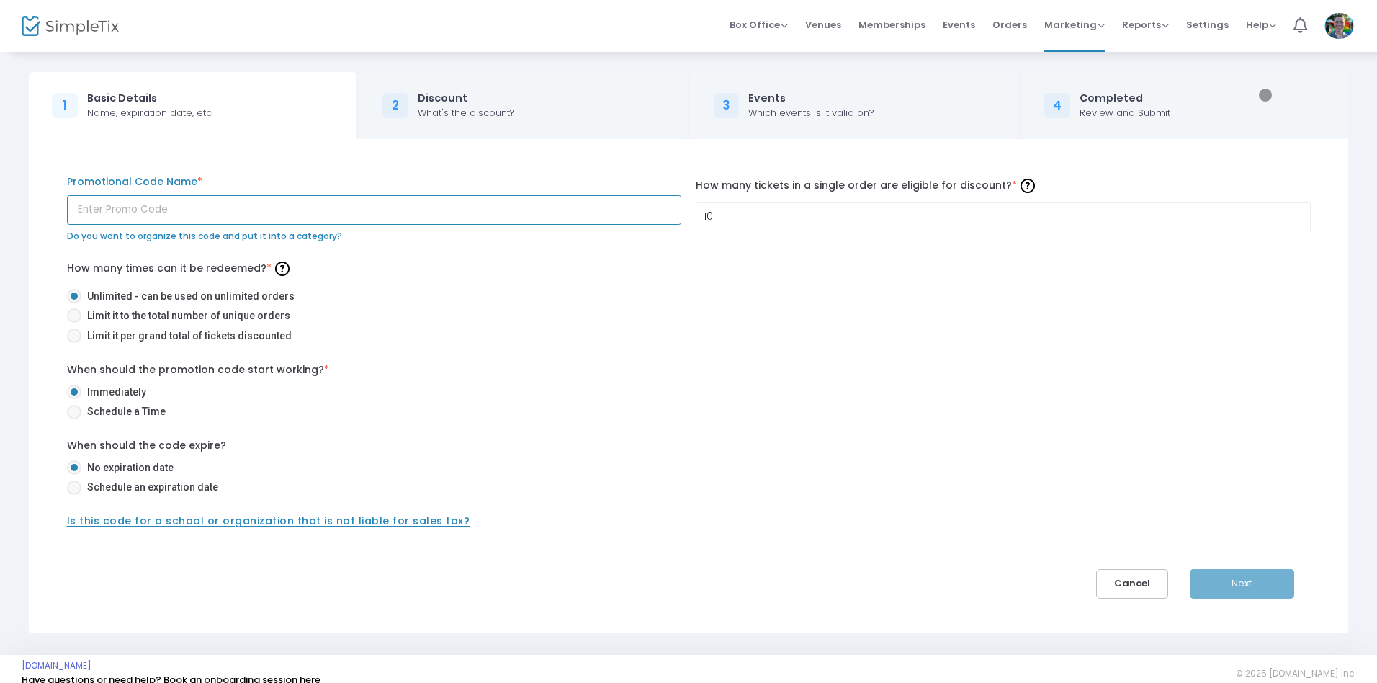
click at [374, 210] on input "text" at bounding box center [374, 210] width 615 height 30
type input "0wuza6"
click at [73, 336] on span at bounding box center [73, 336] width 0 height 0
click at [73, 343] on input "Limit it per grand total of tickets discounted" at bounding box center [73, 343] width 1 height 1
radio input "true"
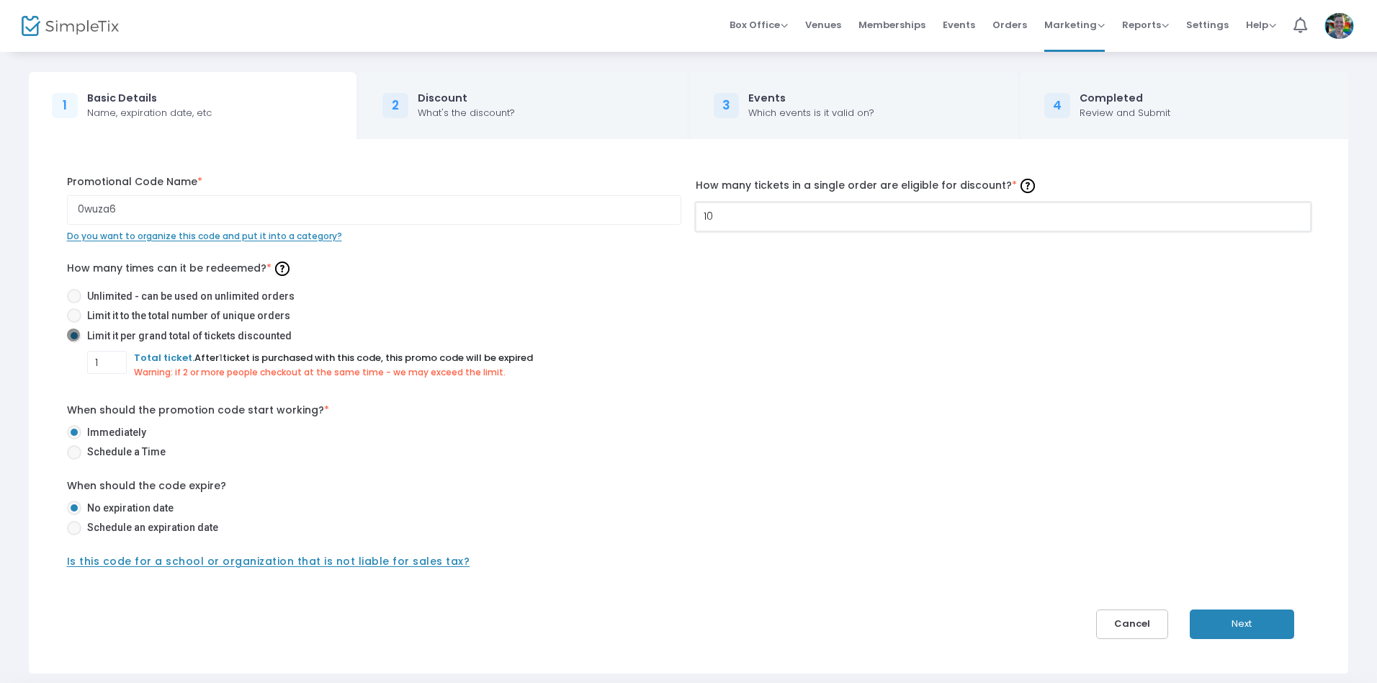
click at [1002, 216] on input "10" at bounding box center [1002, 216] width 613 height 27
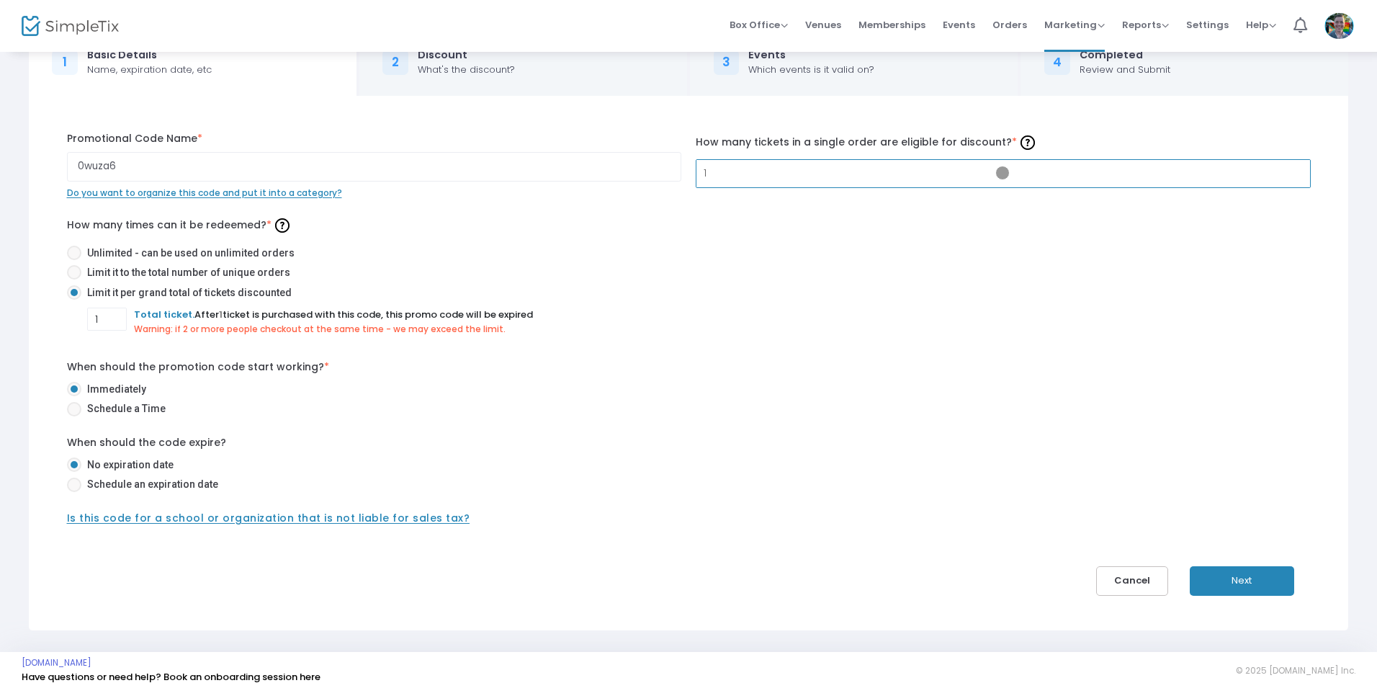
scroll to position [55, 0]
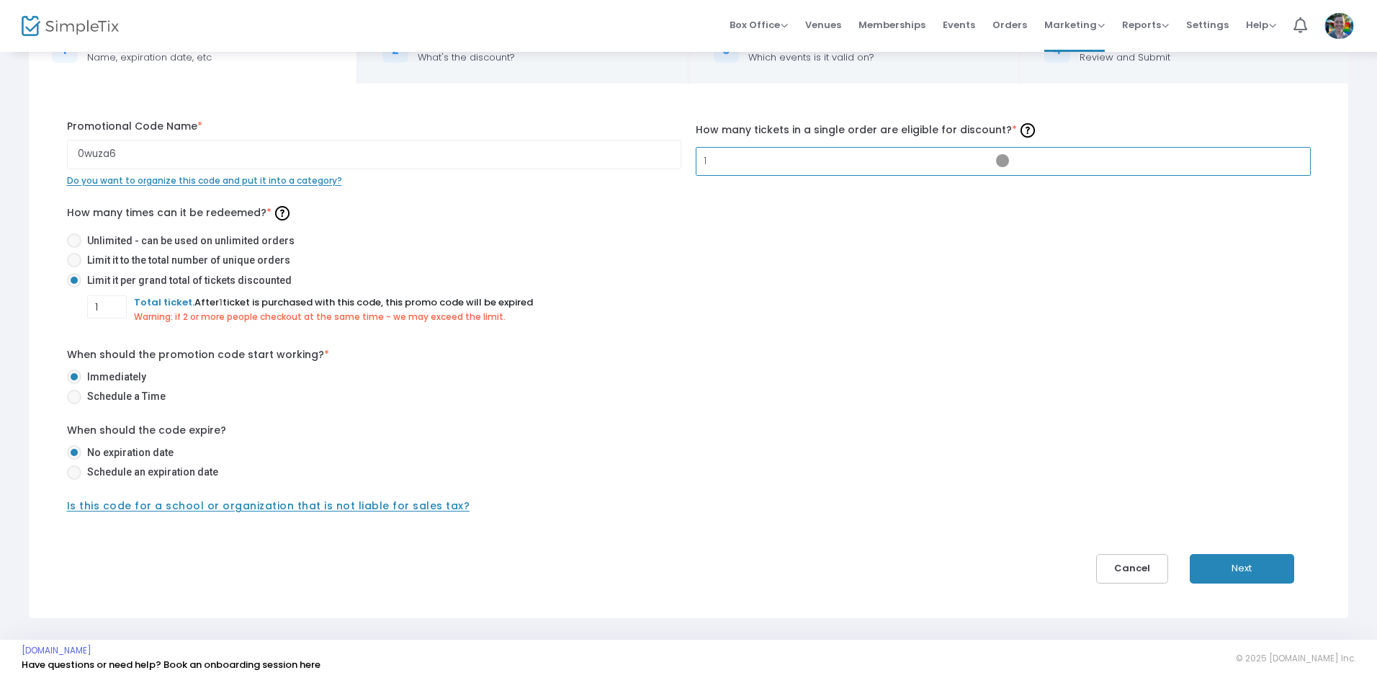
type input "1"
click at [73, 472] on span at bounding box center [73, 472] width 0 height 0
click at [73, 480] on input "Schedule an expiration date" at bounding box center [73, 480] width 1 height 1
radio input "true"
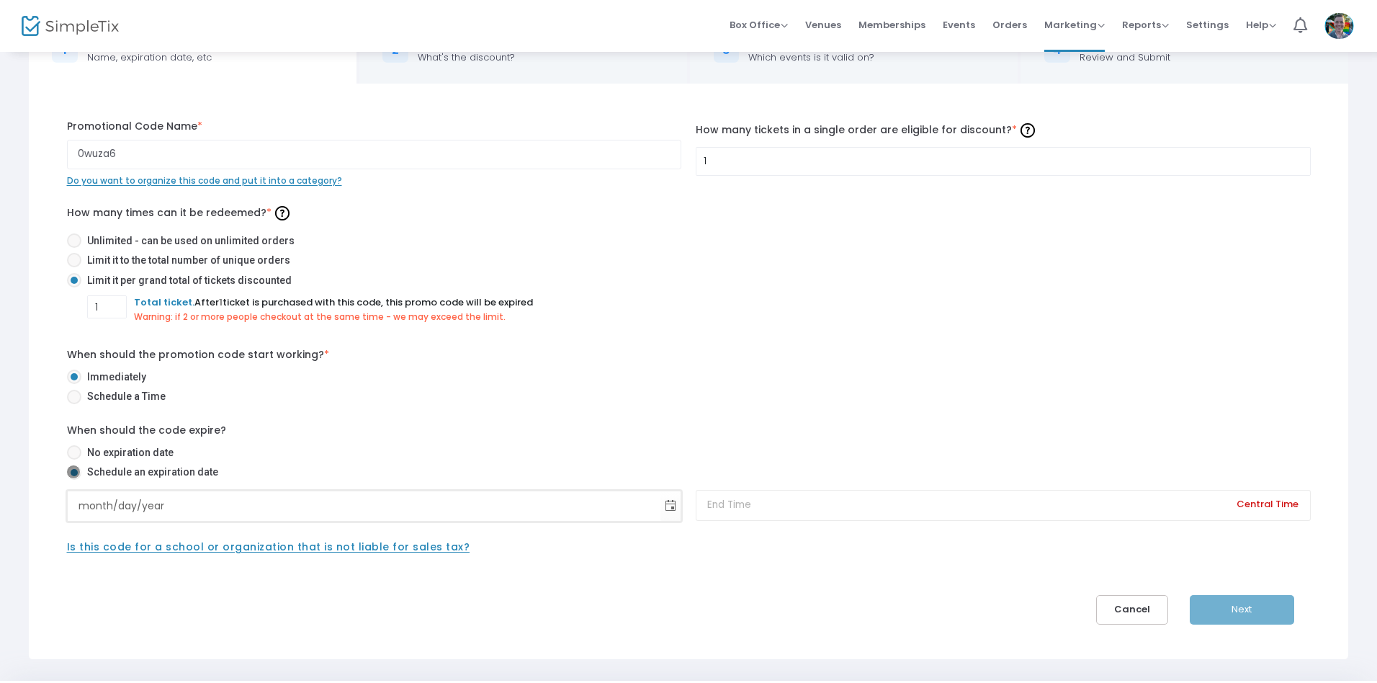
click at [364, 505] on input "month/day/year" at bounding box center [364, 506] width 593 height 30
type input "[DATE]"
click at [1002, 505] on input at bounding box center [1003, 505] width 615 height 31
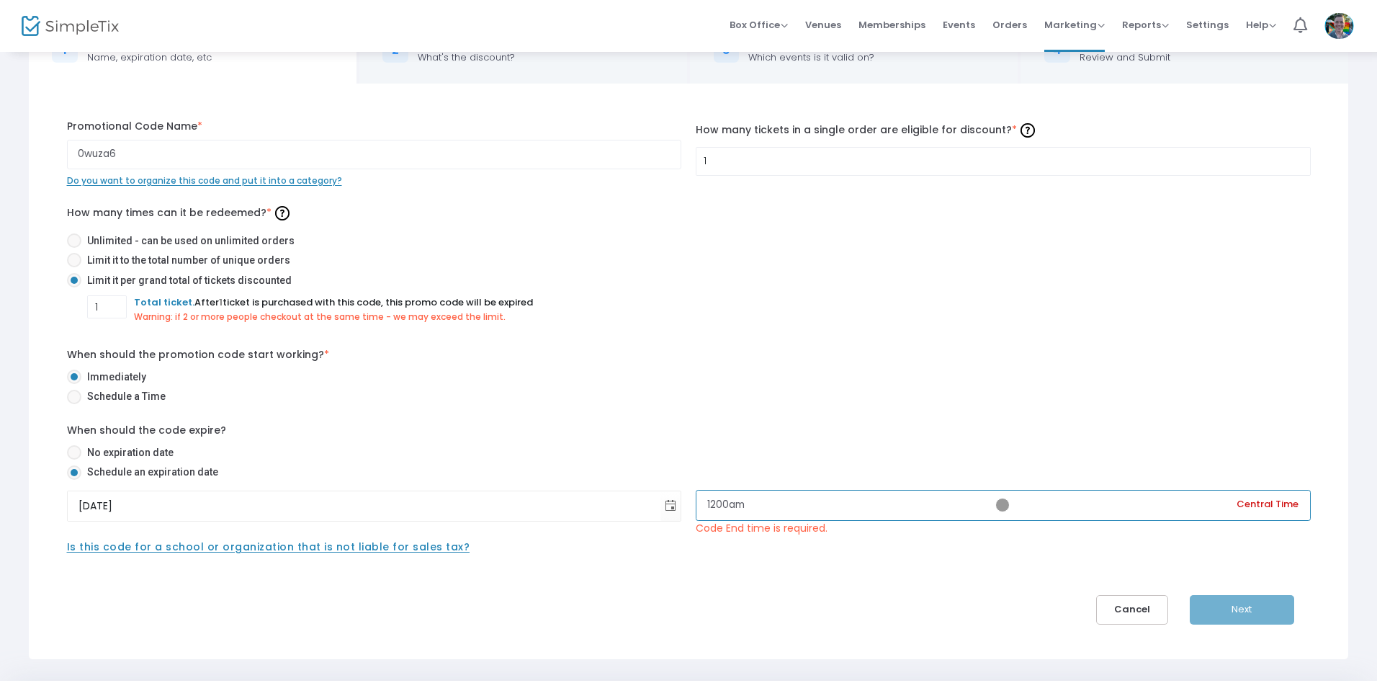
scroll to position [85, 0]
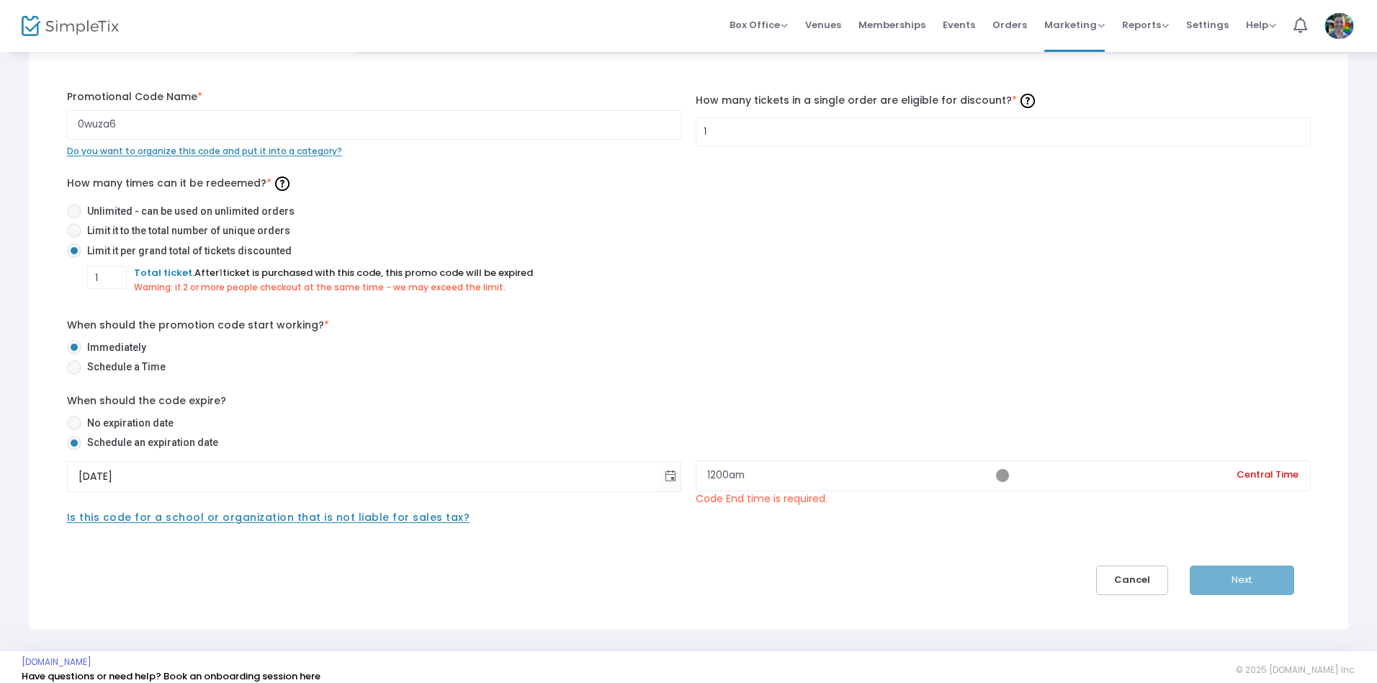
type input "12:00 AM"
click at [688, 341] on label "Immediately" at bounding box center [683, 347] width 1232 height 15
click at [74, 354] on input "Immediately" at bounding box center [73, 354] width 1 height 1
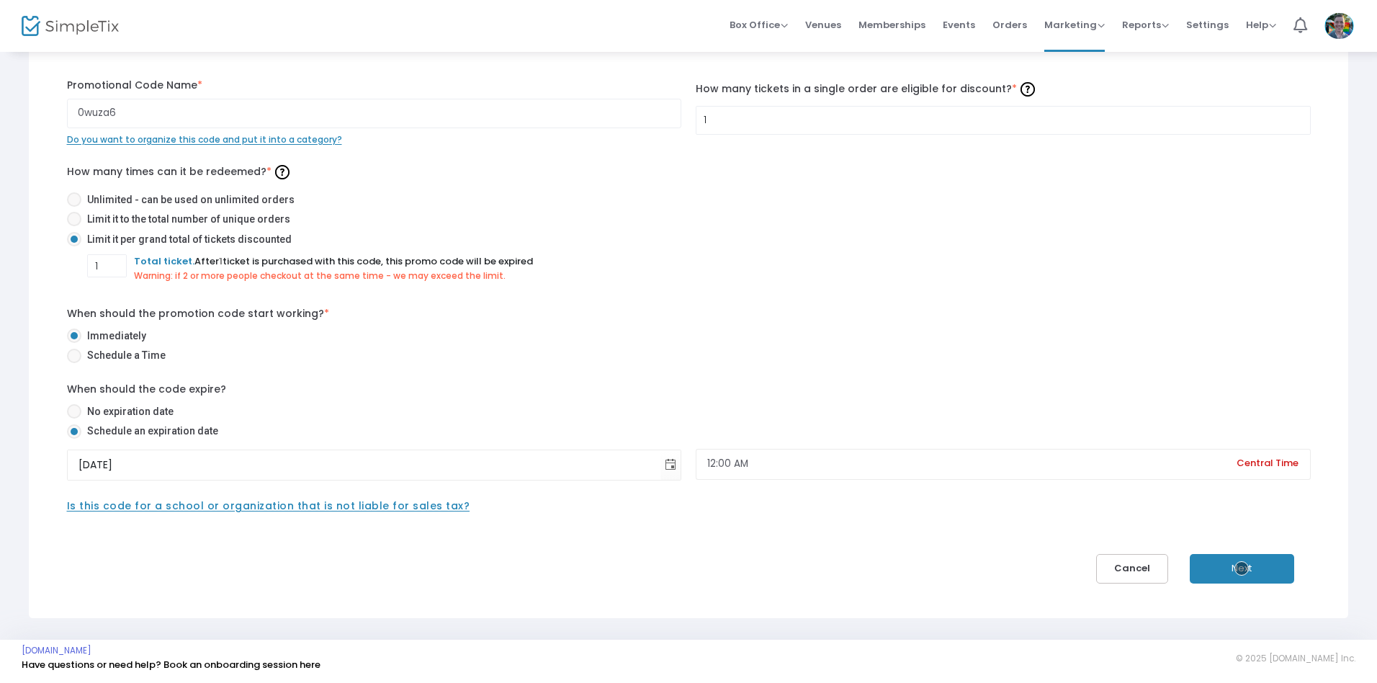
click at [1241, 568] on button "Next" at bounding box center [1241, 569] width 104 height 30
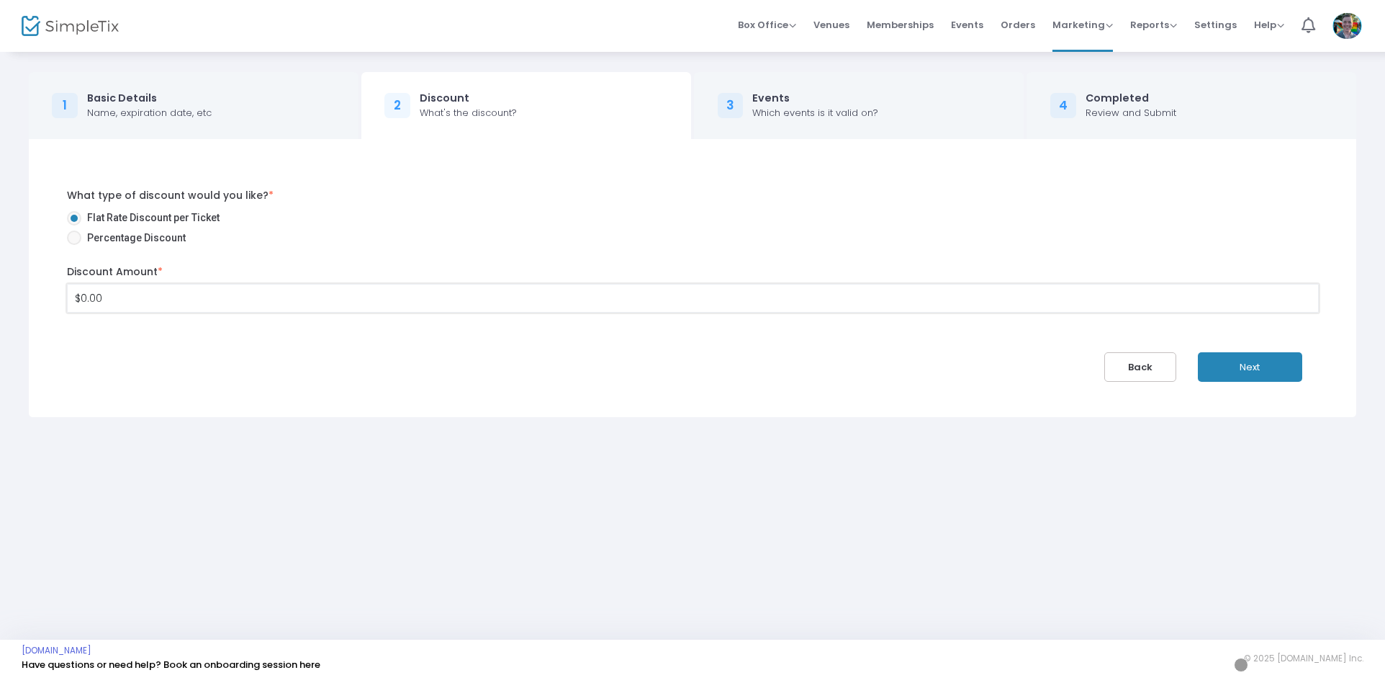
click at [693, 298] on input "$0.00" at bounding box center [693, 297] width 1251 height 27
type input "0"
type input "5"
click at [1250, 366] on button "Next" at bounding box center [1250, 367] width 104 height 30
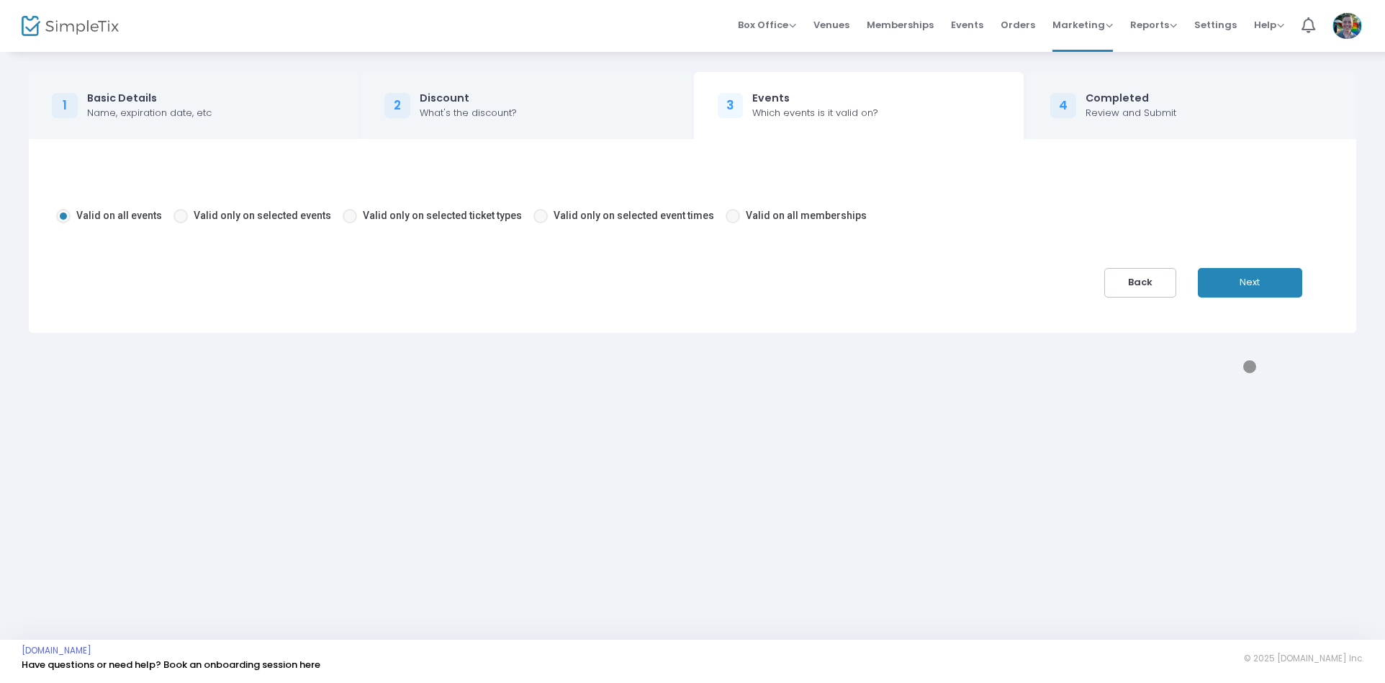
click at [1250, 282] on button "Next" at bounding box center [1250, 283] width 104 height 30
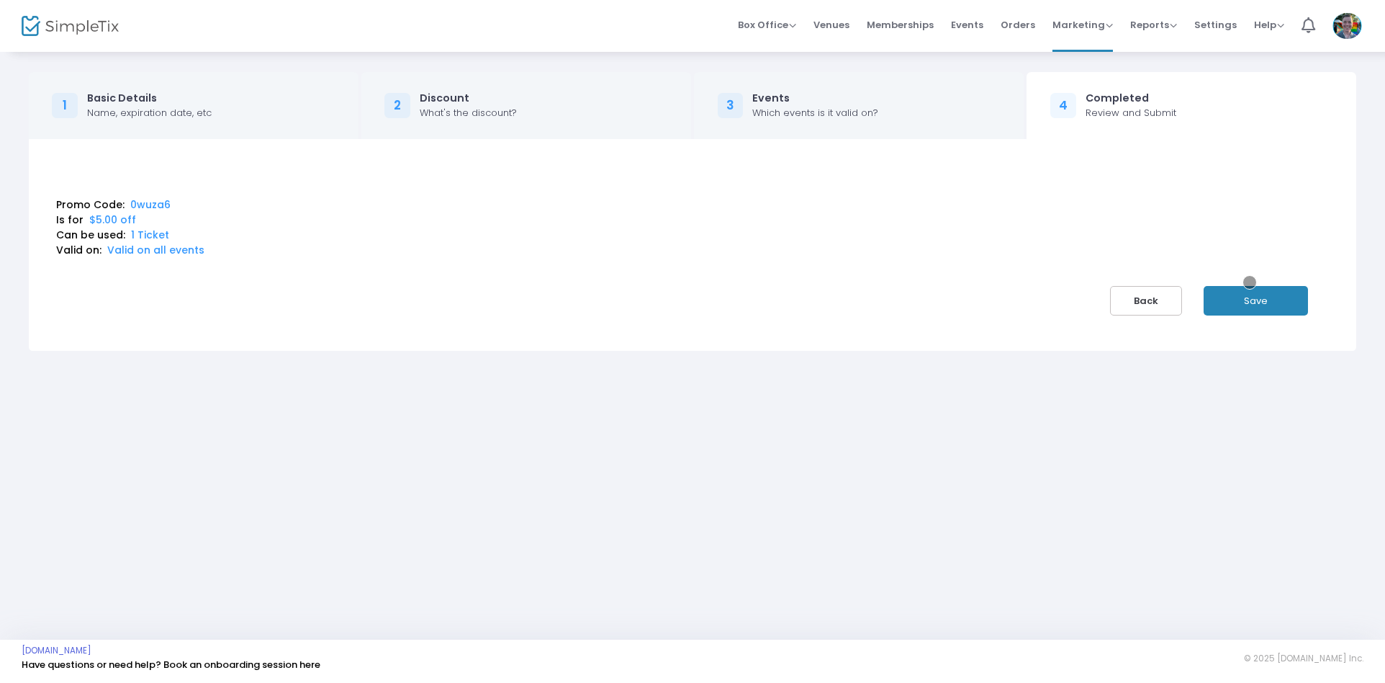
click at [1256, 300] on button "Save" at bounding box center [1256, 301] width 104 height 30
